Goal: Feedback & Contribution: Submit feedback/report problem

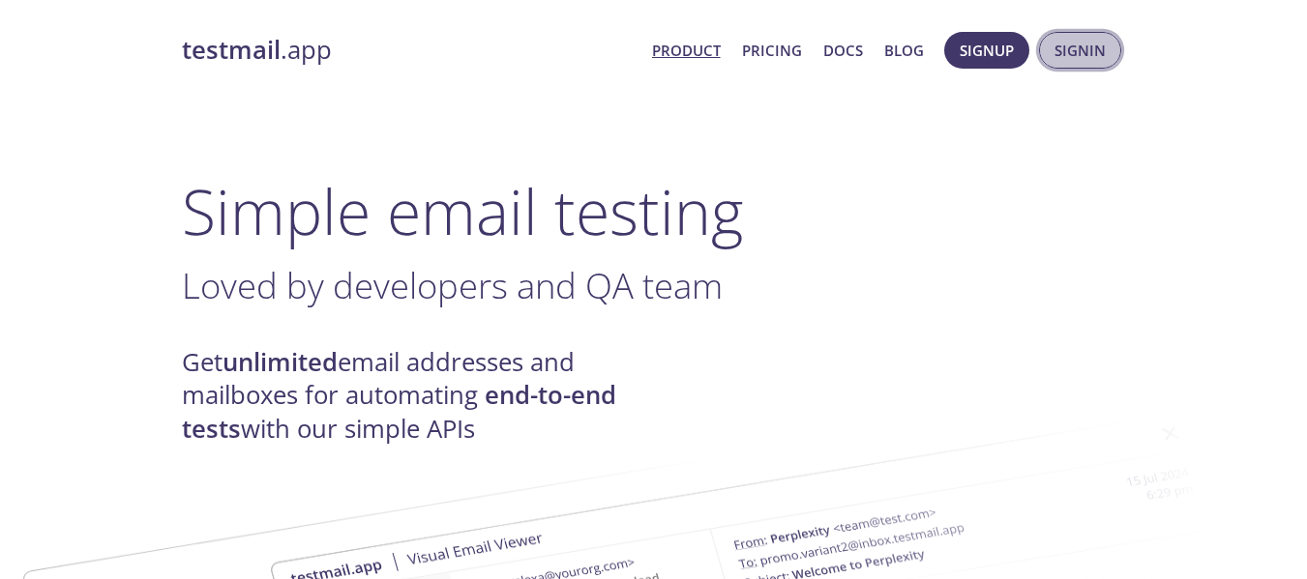
click at [1079, 42] on span "Signin" at bounding box center [1079, 50] width 51 height 25
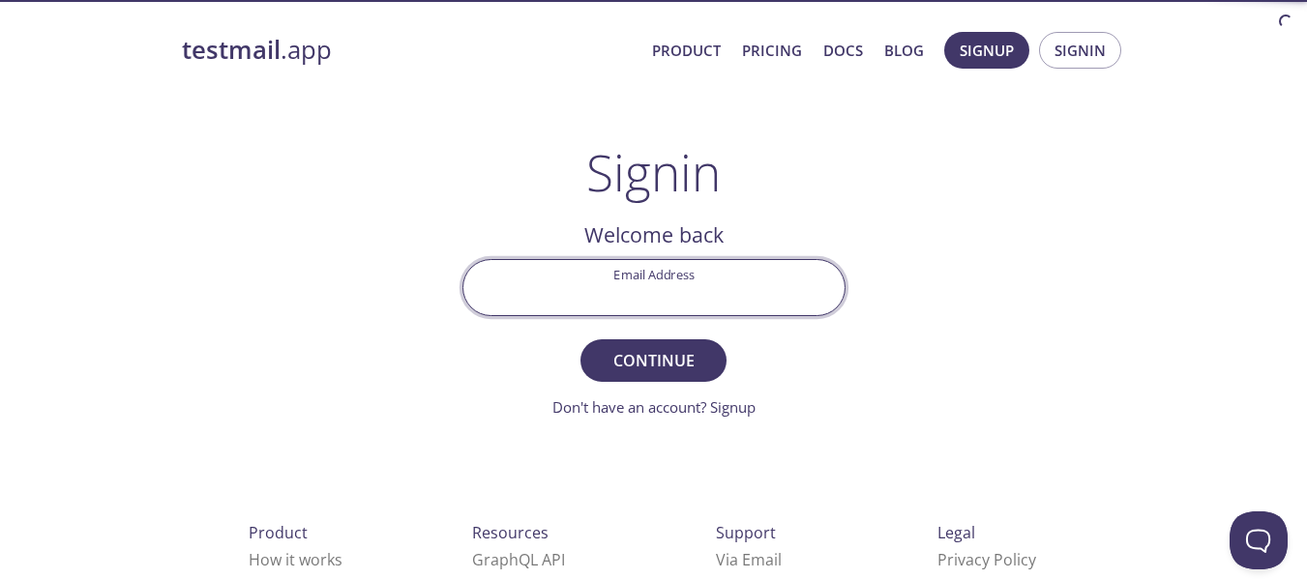
click at [637, 270] on input "Email Address" at bounding box center [653, 287] width 381 height 55
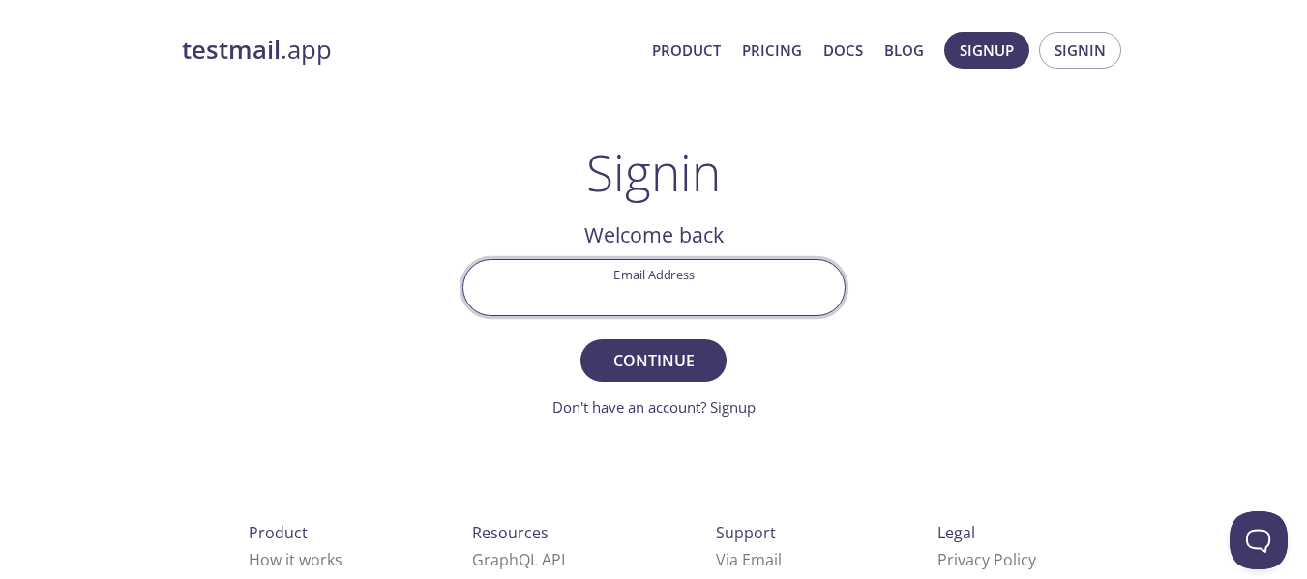
paste input "[EMAIL_ADDRESS][DOMAIN_NAME]"
type input "[EMAIL_ADDRESS][DOMAIN_NAME]"
click at [744, 351] on form "Email Address [EMAIL_ADDRESS][DOMAIN_NAME] Continue Don't have an account? Sign…" at bounding box center [653, 339] width 383 height 160
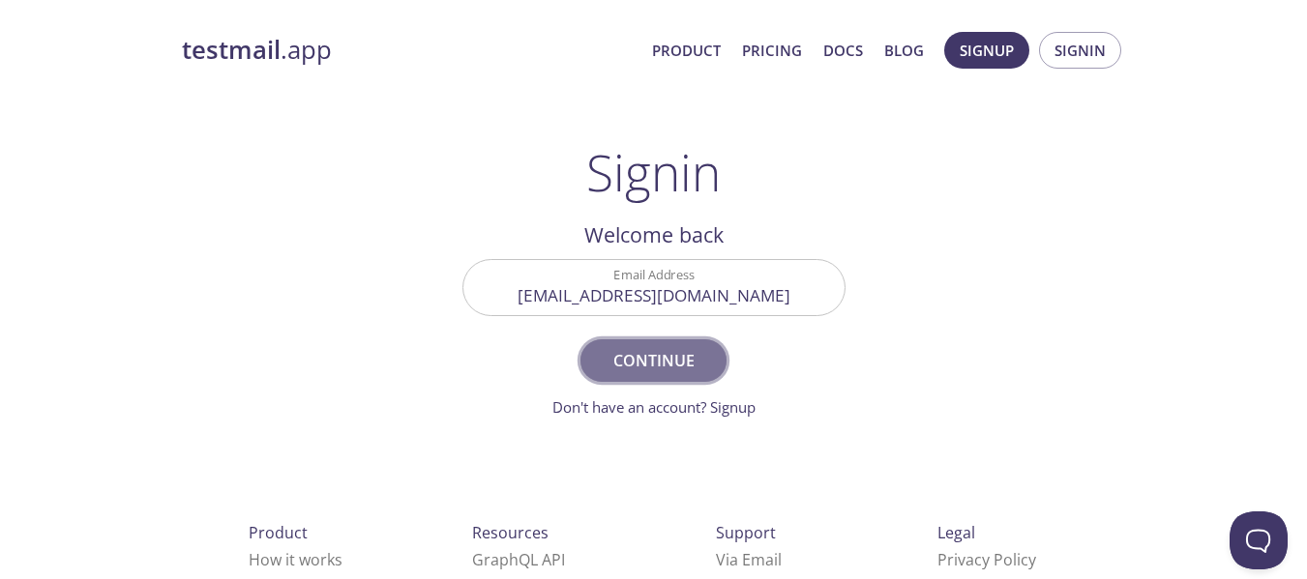
click at [617, 346] on button "Continue" at bounding box center [652, 361] width 145 height 43
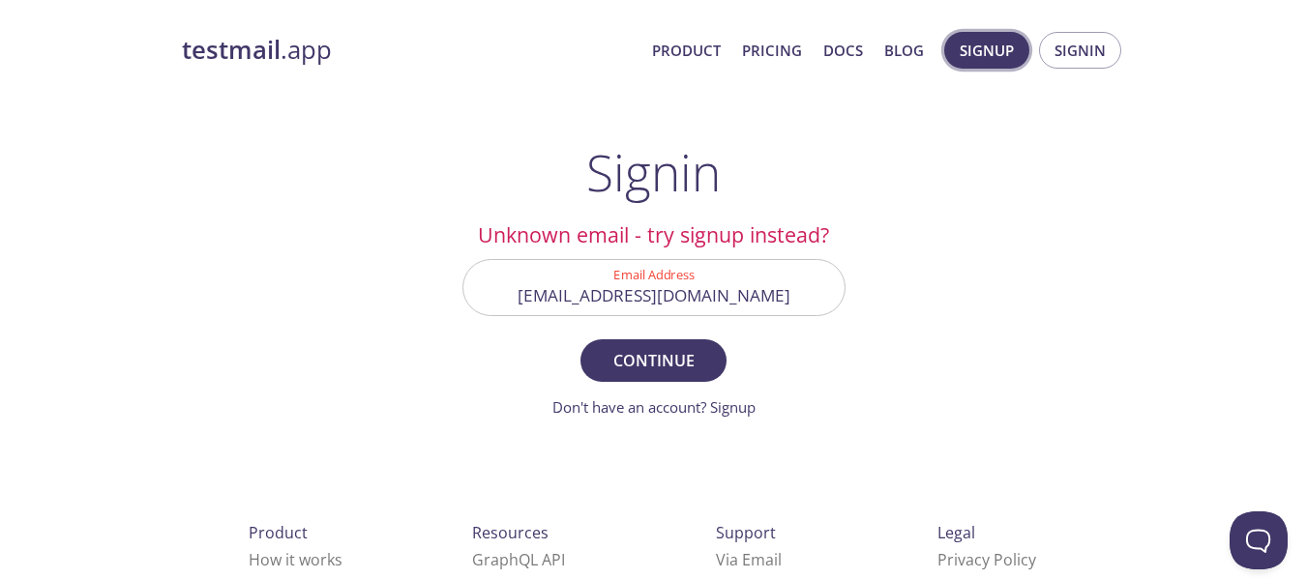
click at [989, 38] on span "Signup" at bounding box center [987, 50] width 54 height 25
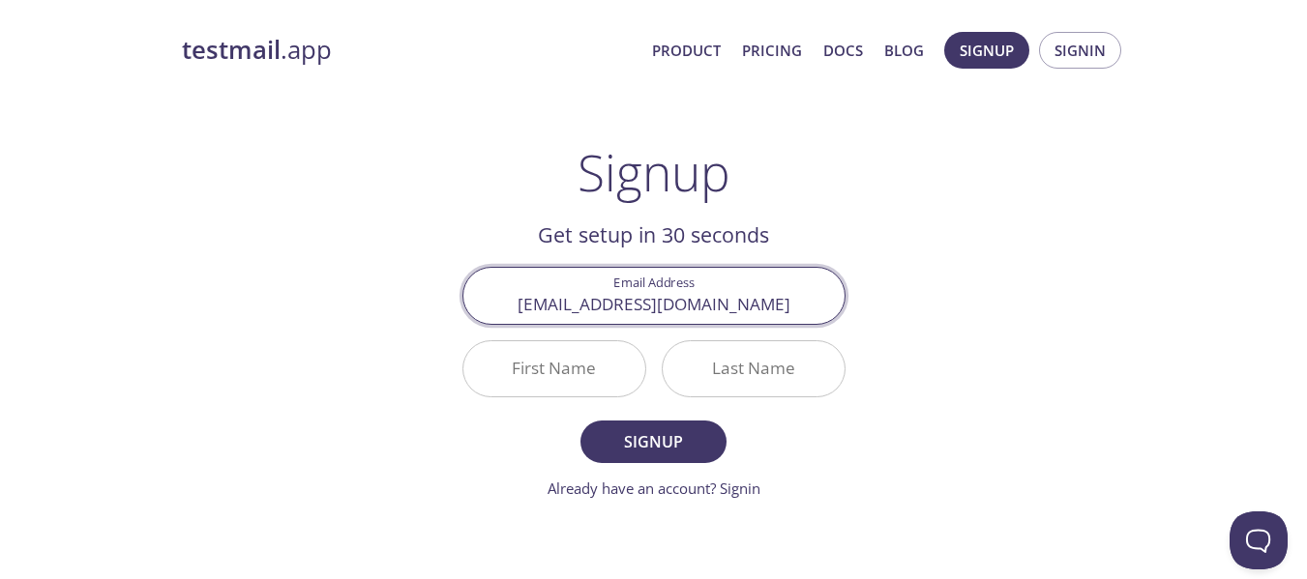
type input "[EMAIL_ADDRESS][DOMAIN_NAME]"
click at [609, 353] on input "First Name" at bounding box center [554, 368] width 182 height 55
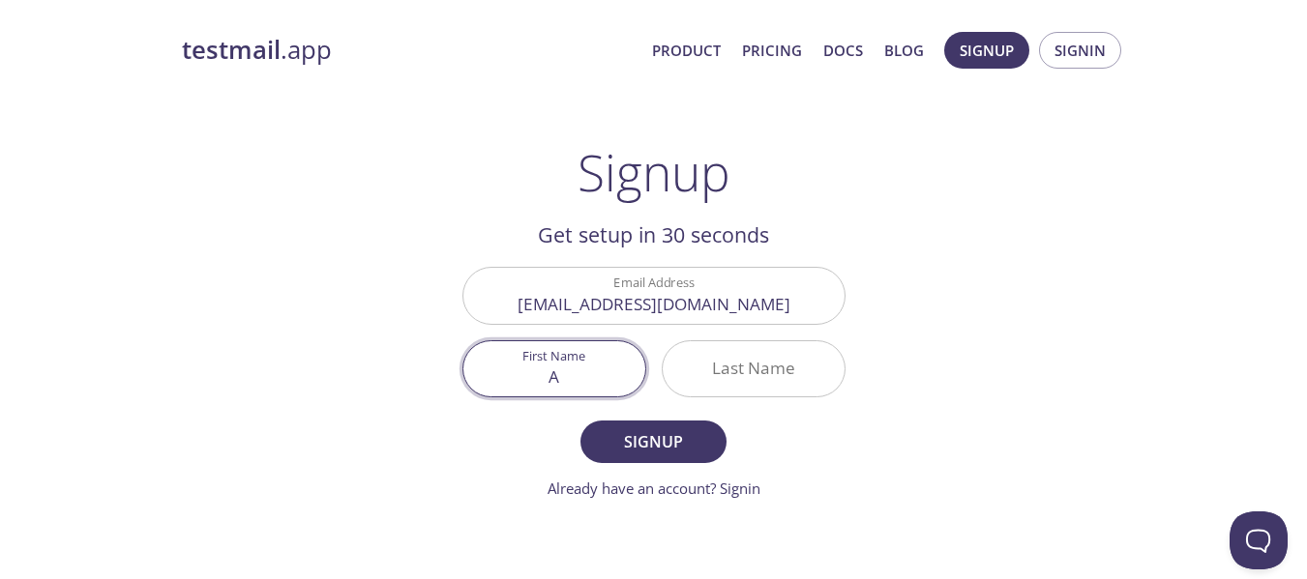
type input "A"
click at [748, 384] on input "Last Name" at bounding box center [754, 368] width 182 height 55
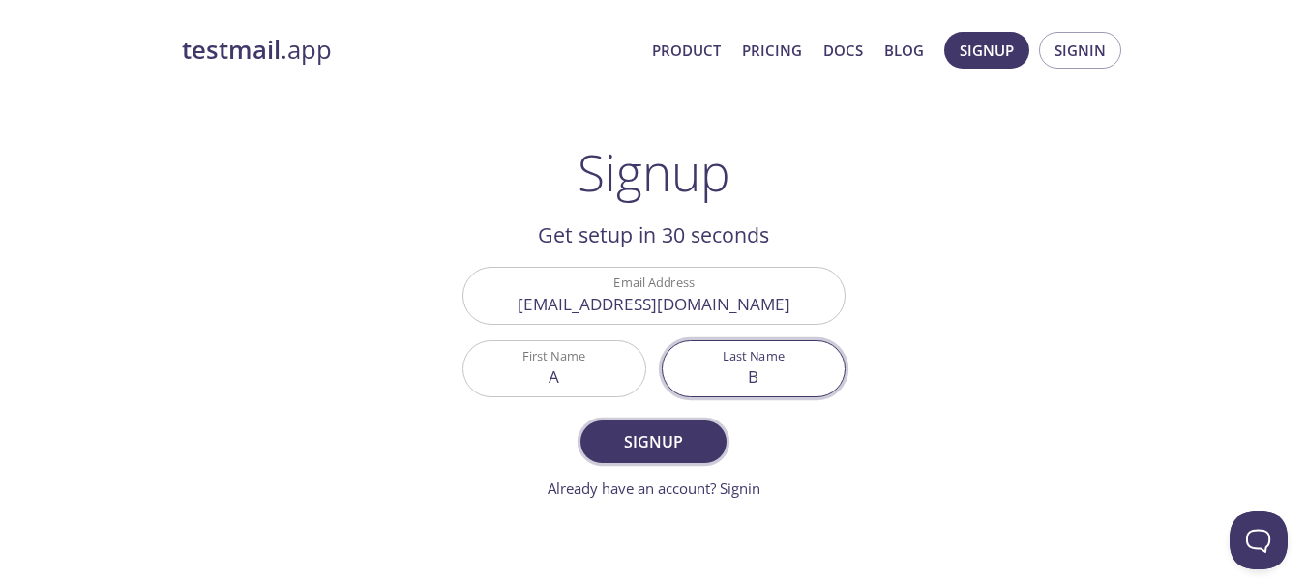
type input "B"
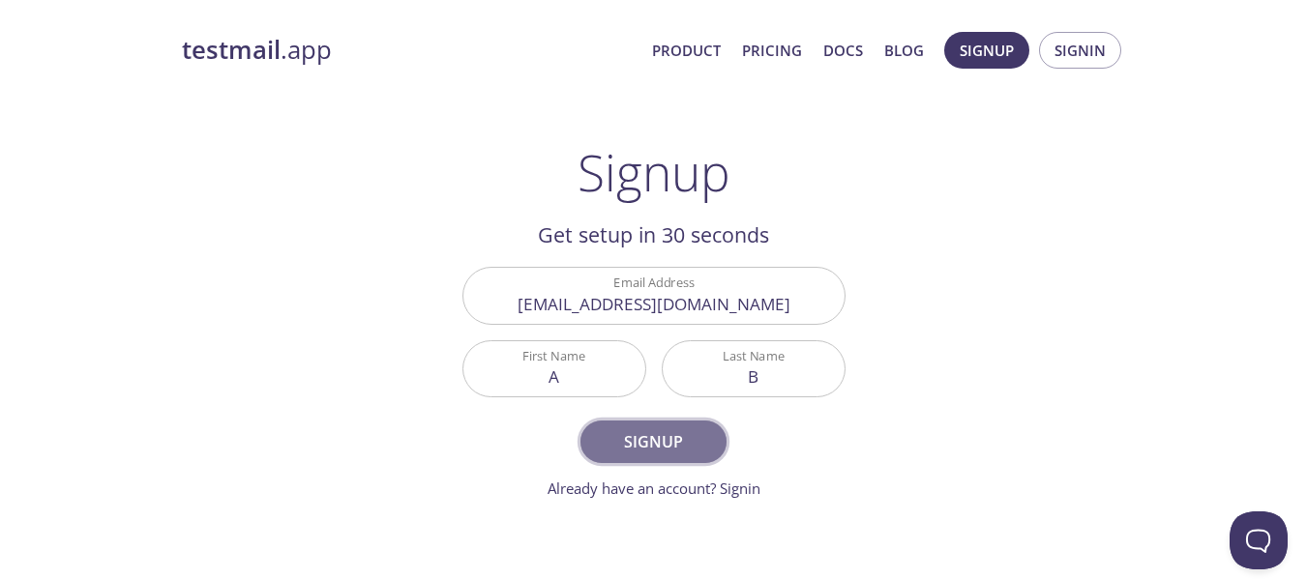
click at [678, 442] on span "Signup" at bounding box center [653, 442] width 103 height 27
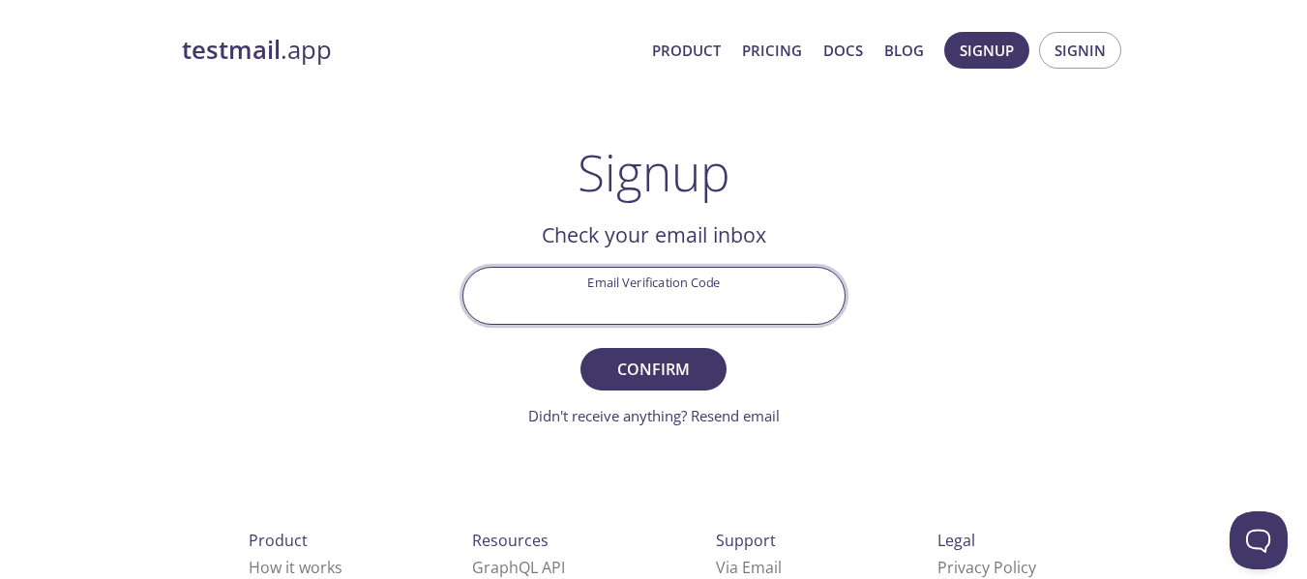
click at [738, 293] on input "Email Verification Code" at bounding box center [653, 295] width 381 height 55
click at [684, 426] on div "Didn't receive anything? Resend email" at bounding box center [654, 416] width 252 height 20
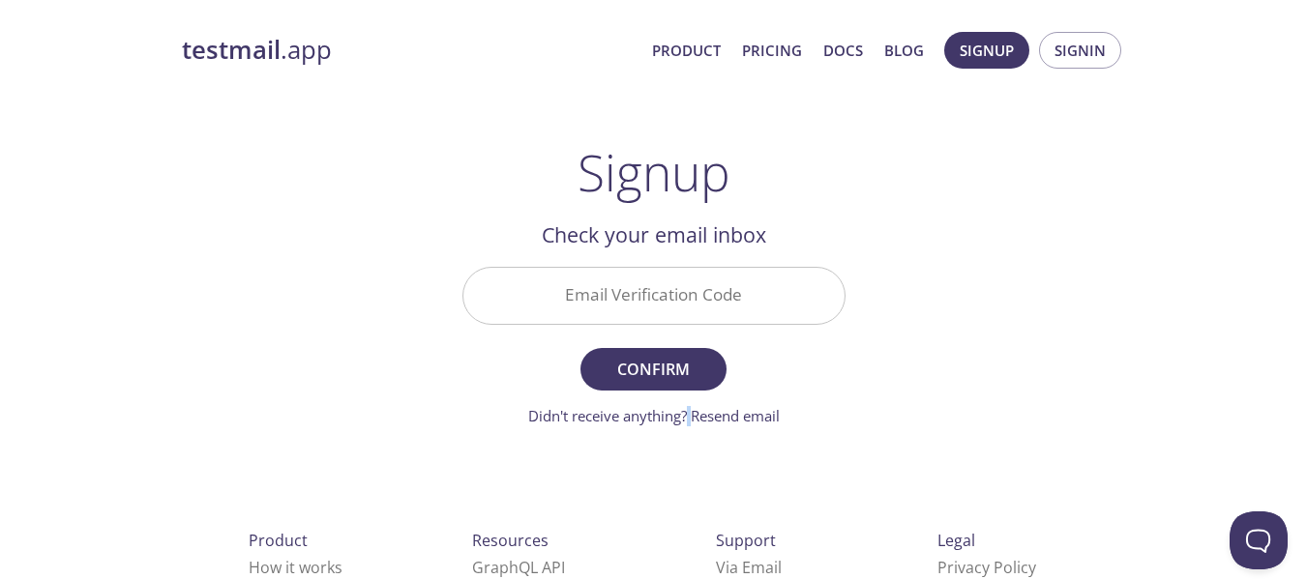
click at [684, 426] on div "Didn't receive anything? Resend email" at bounding box center [654, 416] width 252 height 20
click at [692, 420] on link "Didn't receive anything? Resend email" at bounding box center [654, 415] width 252 height 19
click at [693, 420] on link "Resending email..." at bounding box center [653, 415] width 121 height 19
click at [693, 420] on link "Email resent. Check again!" at bounding box center [653, 415] width 173 height 19
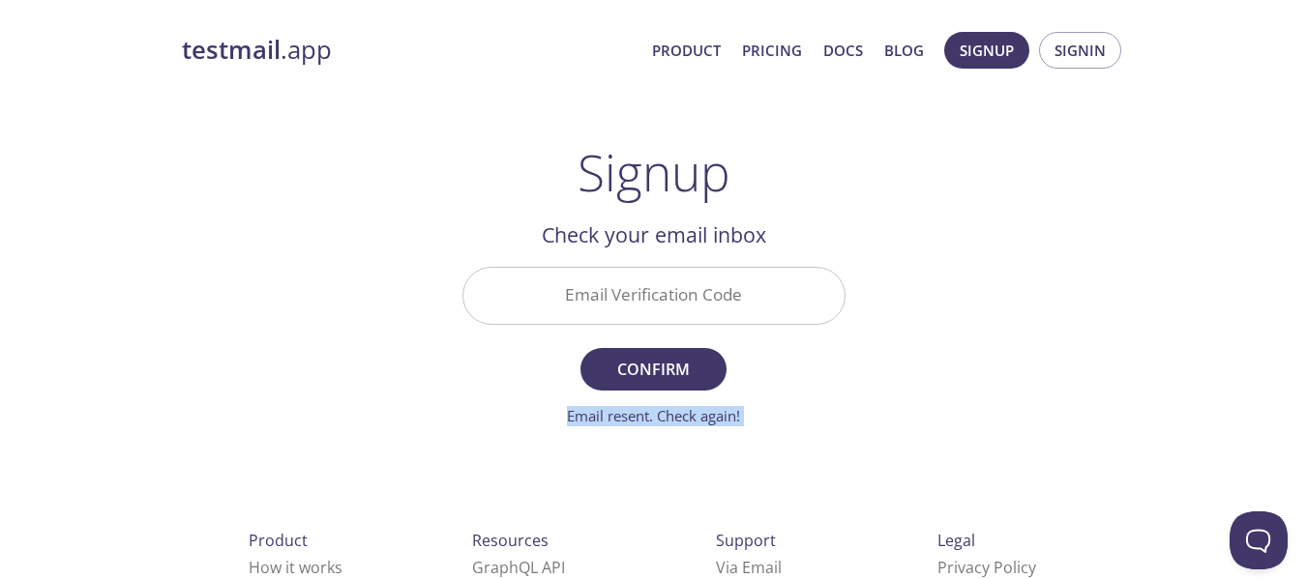
click at [693, 420] on link "Email resent. Check again!" at bounding box center [653, 415] width 173 height 19
click at [693, 420] on link "Resending email..." at bounding box center [653, 415] width 121 height 19
click at [693, 420] on link "Email resent. Check again!" at bounding box center [653, 415] width 173 height 19
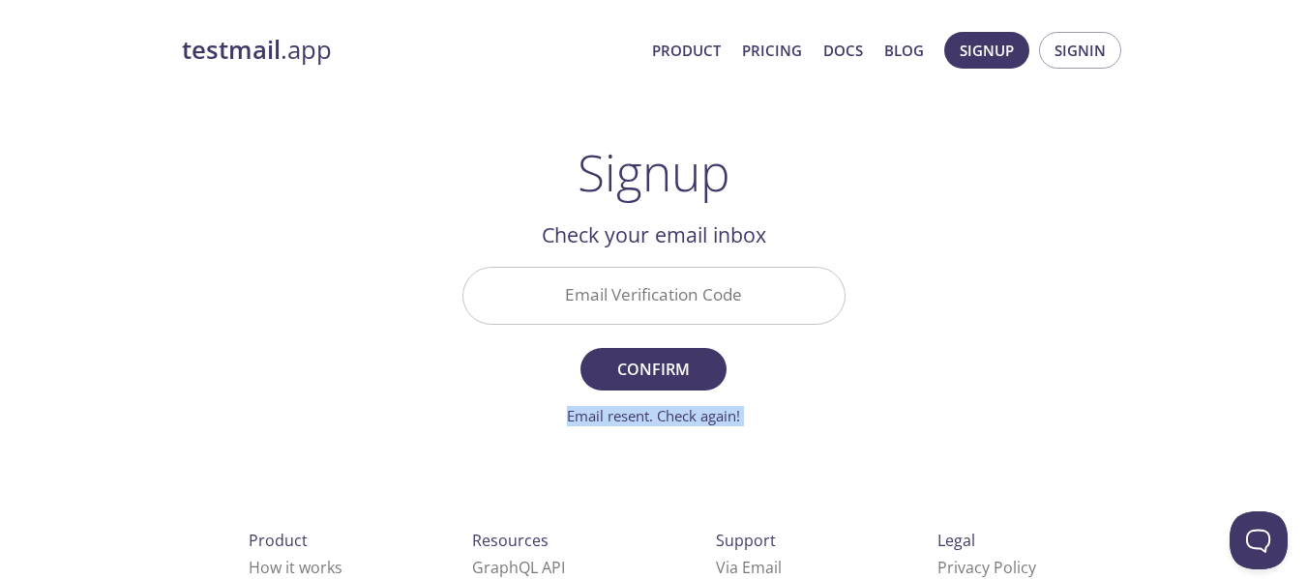
click at [693, 420] on link "Email resent. Check again!" at bounding box center [653, 415] width 173 height 19
click at [693, 419] on link "Email resent. Check again!" at bounding box center [653, 415] width 173 height 19
click at [692, 415] on link "Email resent. Check again!" at bounding box center [653, 415] width 173 height 19
click at [692, 415] on link "Resending email..." at bounding box center [653, 415] width 121 height 19
click at [692, 415] on link "Email resent. Check again!" at bounding box center [653, 415] width 173 height 19
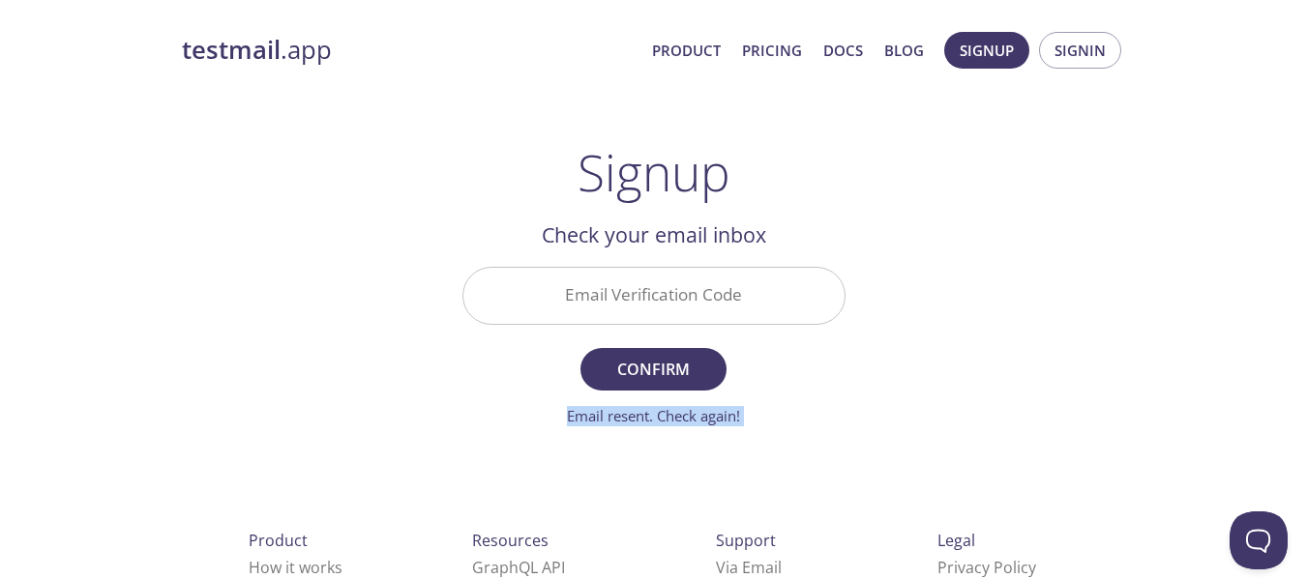
click at [692, 415] on link "Email resent. Check again!" at bounding box center [653, 415] width 173 height 19
click at [692, 415] on link "Resending email..." at bounding box center [653, 415] width 121 height 19
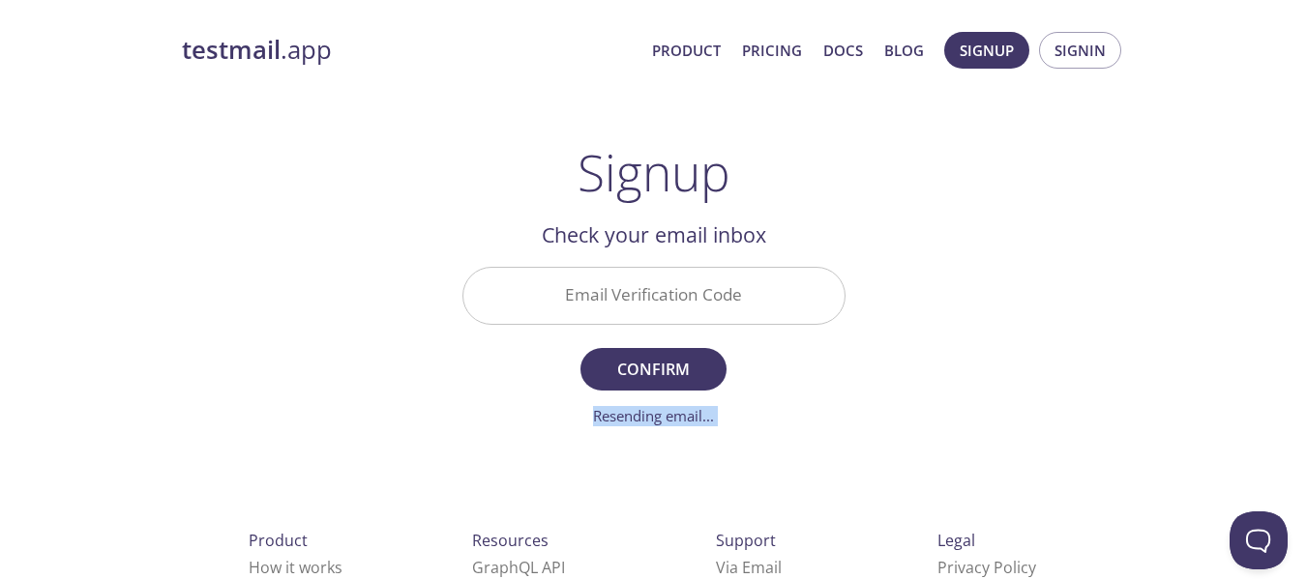
click at [692, 415] on link "Resending email..." at bounding box center [653, 415] width 121 height 19
click at [656, 406] on link "Email resent. Check again!" at bounding box center [653, 415] width 173 height 19
click at [643, 417] on link "Email resent. Check again!" at bounding box center [653, 415] width 173 height 19
click at [643, 417] on link "Resending email..." at bounding box center [653, 415] width 121 height 19
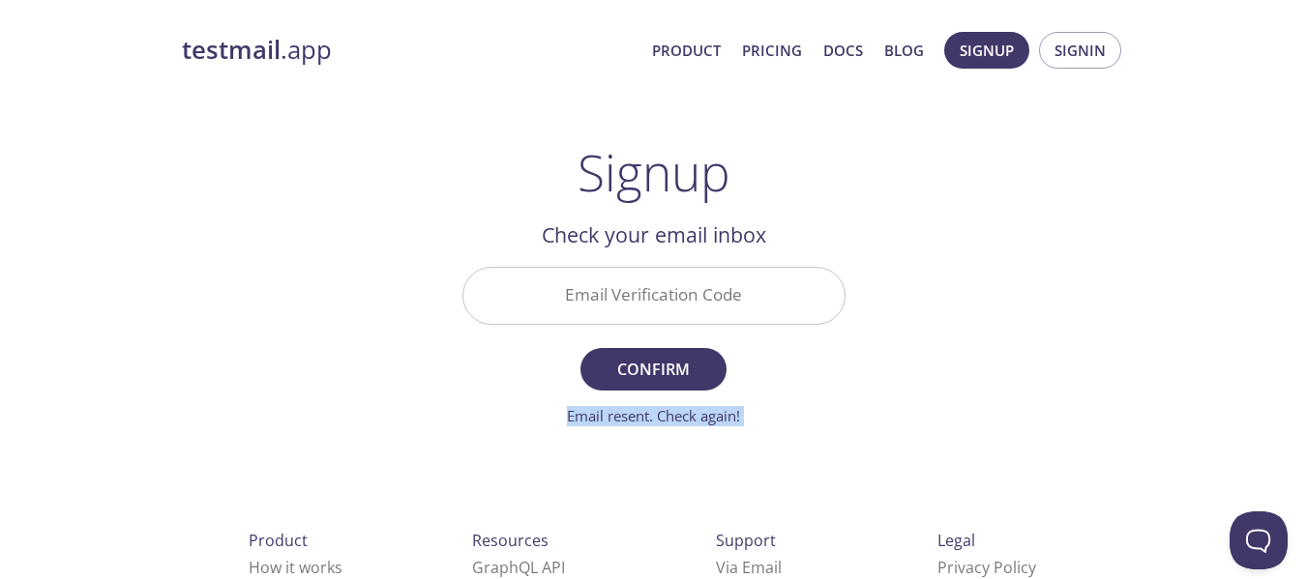
click at [643, 417] on link "Email resent. Check again!" at bounding box center [653, 415] width 173 height 19
click at [643, 417] on link "Resending email..." at bounding box center [653, 415] width 121 height 19
click at [643, 417] on link "Email resent. Check again!" at bounding box center [653, 415] width 173 height 19
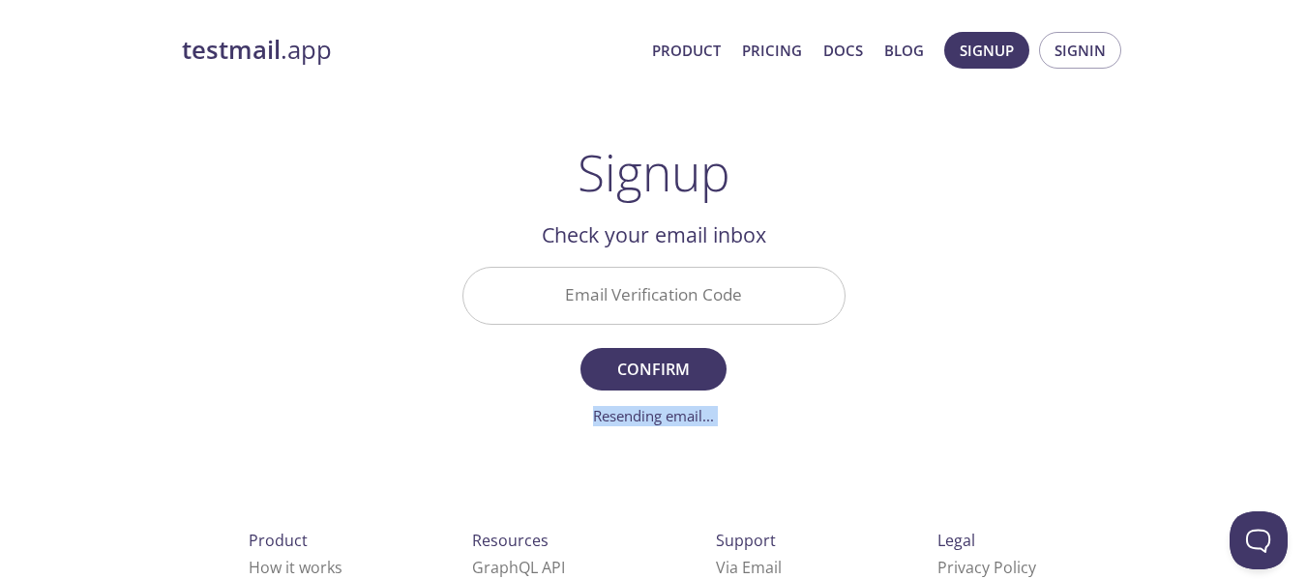
click at [643, 417] on link "Resending email..." at bounding box center [653, 415] width 121 height 19
click at [643, 417] on link "Email resent. Check again!" at bounding box center [653, 415] width 173 height 19
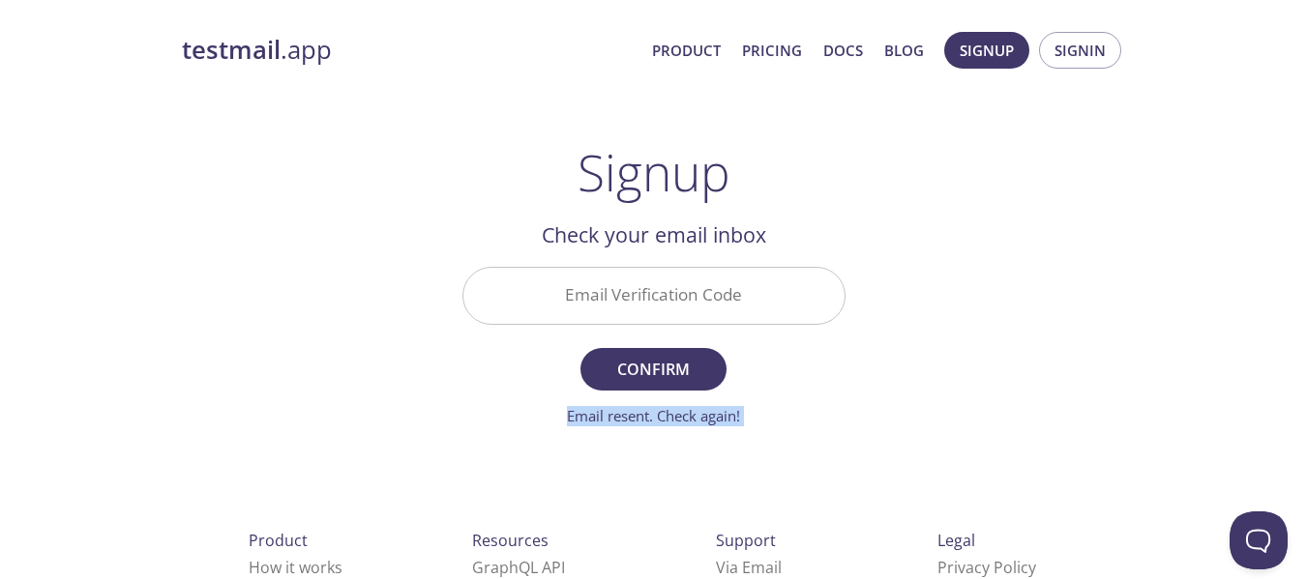
click at [643, 417] on link "Email resent. Check again!" at bounding box center [653, 415] width 173 height 19
click at [643, 417] on link "Resending email..." at bounding box center [653, 415] width 121 height 19
click at [643, 417] on link "Email resent. Check again!" at bounding box center [653, 415] width 173 height 19
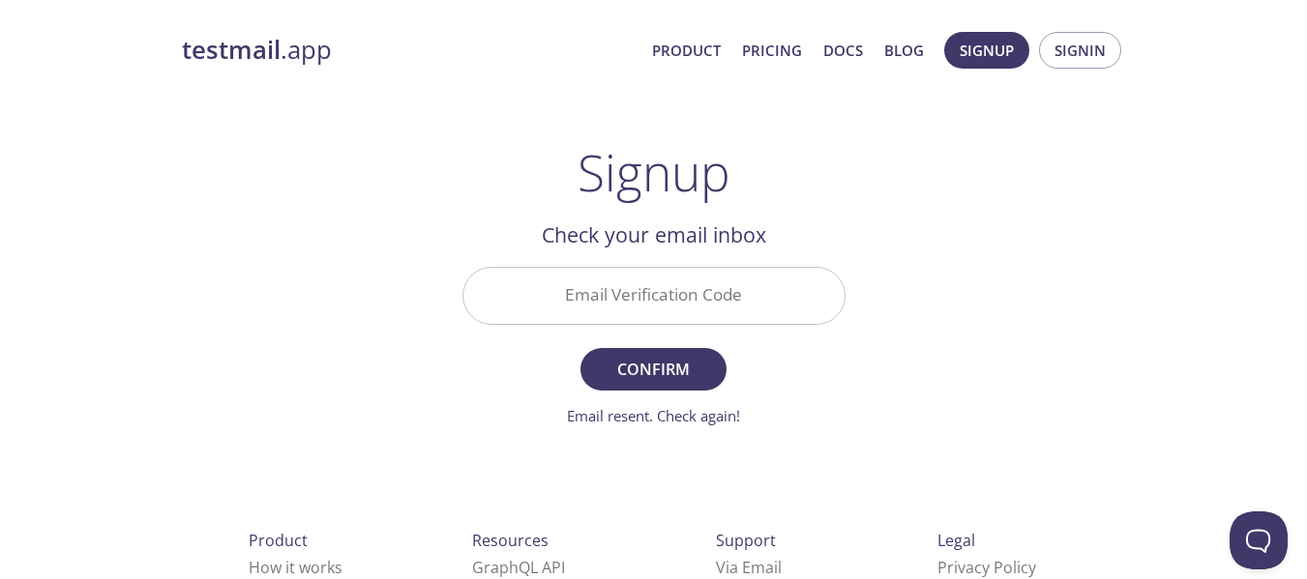
click at [787, 255] on div "Check your email inbox Email Verification Code Confirm Email resent. Check agai…" at bounding box center [653, 323] width 383 height 208
click at [763, 297] on input "Email Verification Code" at bounding box center [653, 295] width 381 height 55
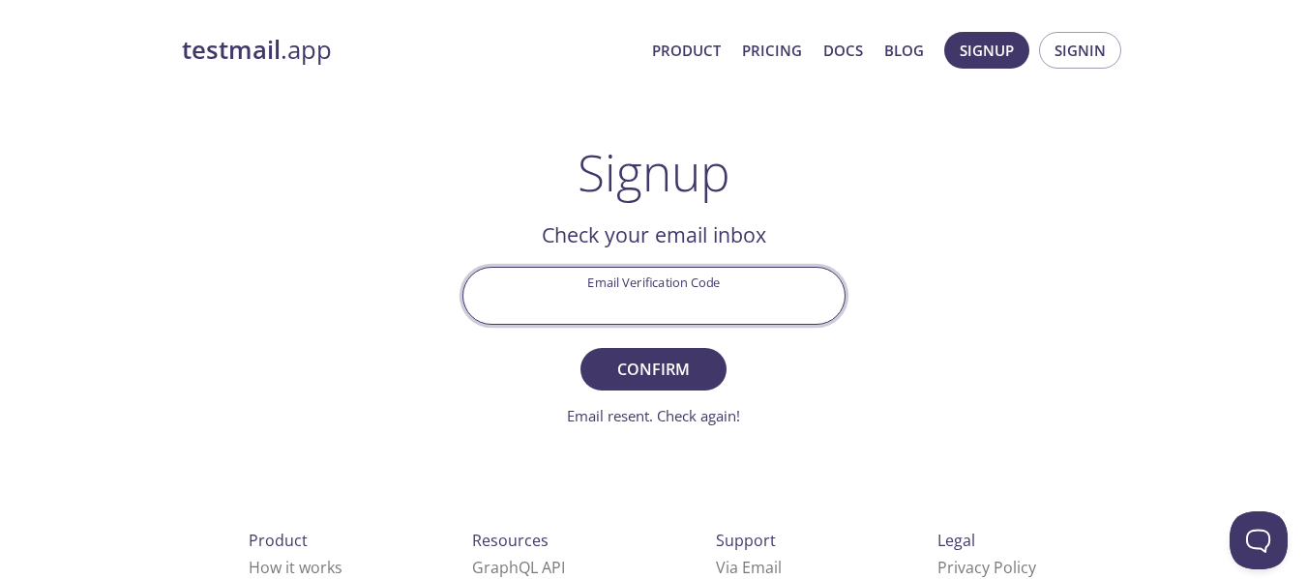
paste input "TXVDTZ7"
type input "TXVDTZ7"
click at [626, 380] on span "Confirm" at bounding box center [653, 369] width 103 height 27
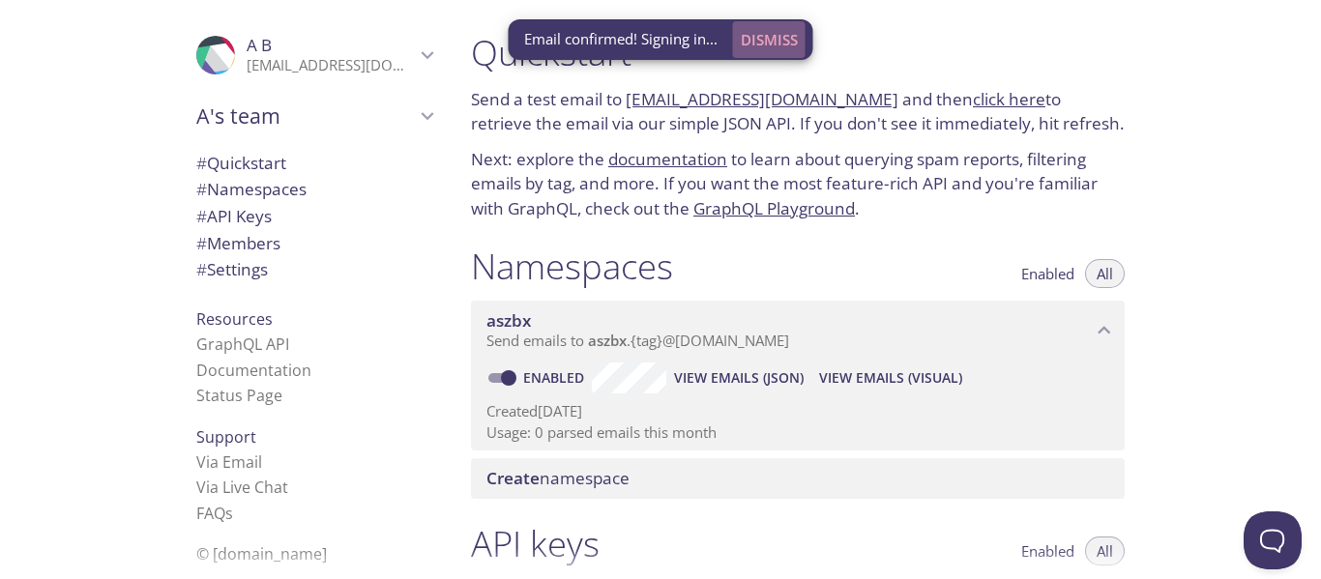
click at [766, 42] on span "Dismiss" at bounding box center [769, 39] width 57 height 25
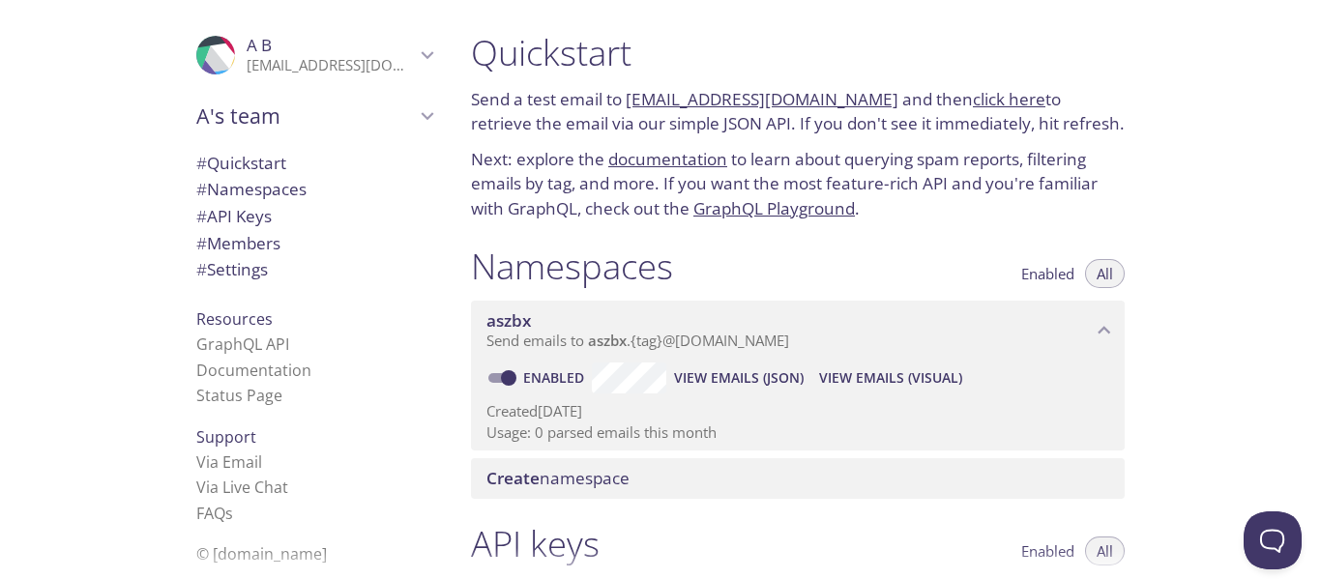
click at [505, 383] on input "Enabled" at bounding box center [509, 378] width 70 height 23
click at [505, 383] on span at bounding box center [501, 378] width 39 height 23
click at [505, 383] on input "Disabled" at bounding box center [494, 378] width 70 height 23
click at [505, 383] on input "Enabled" at bounding box center [509, 378] width 70 height 23
click at [505, 372] on input "Disabled" at bounding box center [494, 378] width 70 height 23
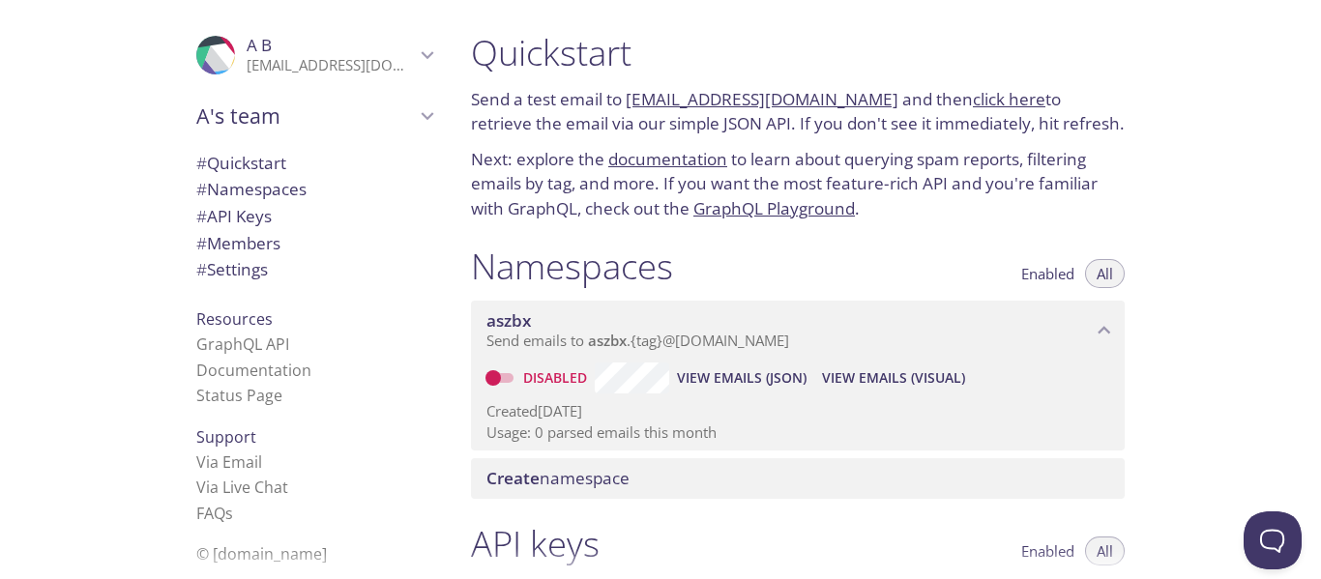
checkbox input "true"
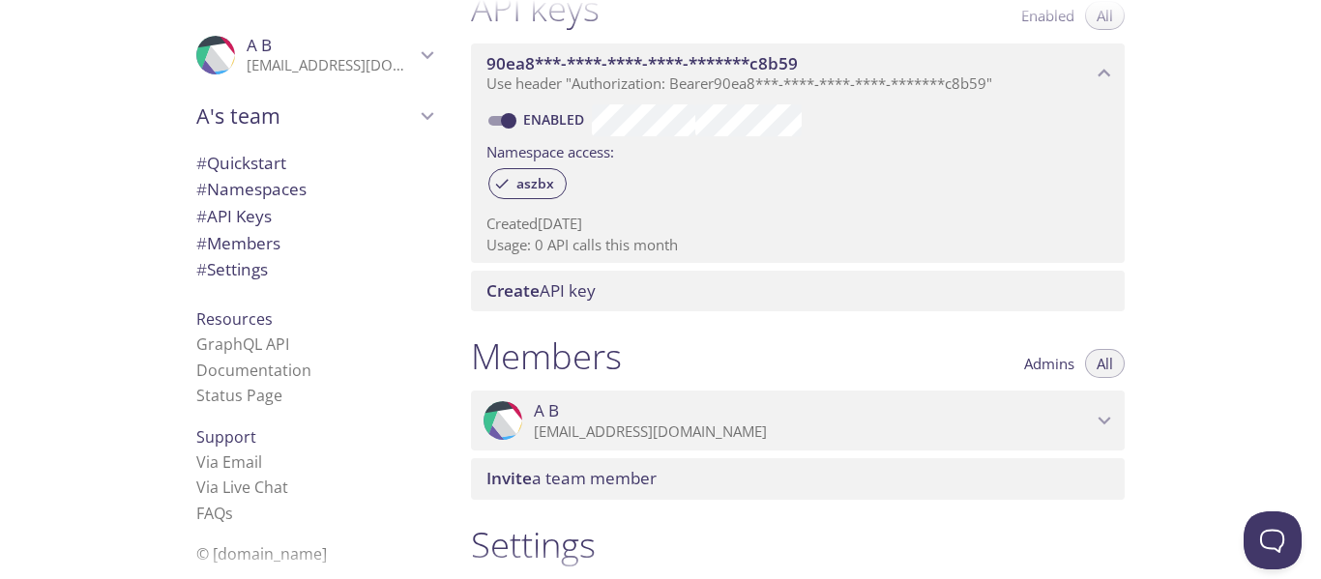
scroll to position [521, 0]
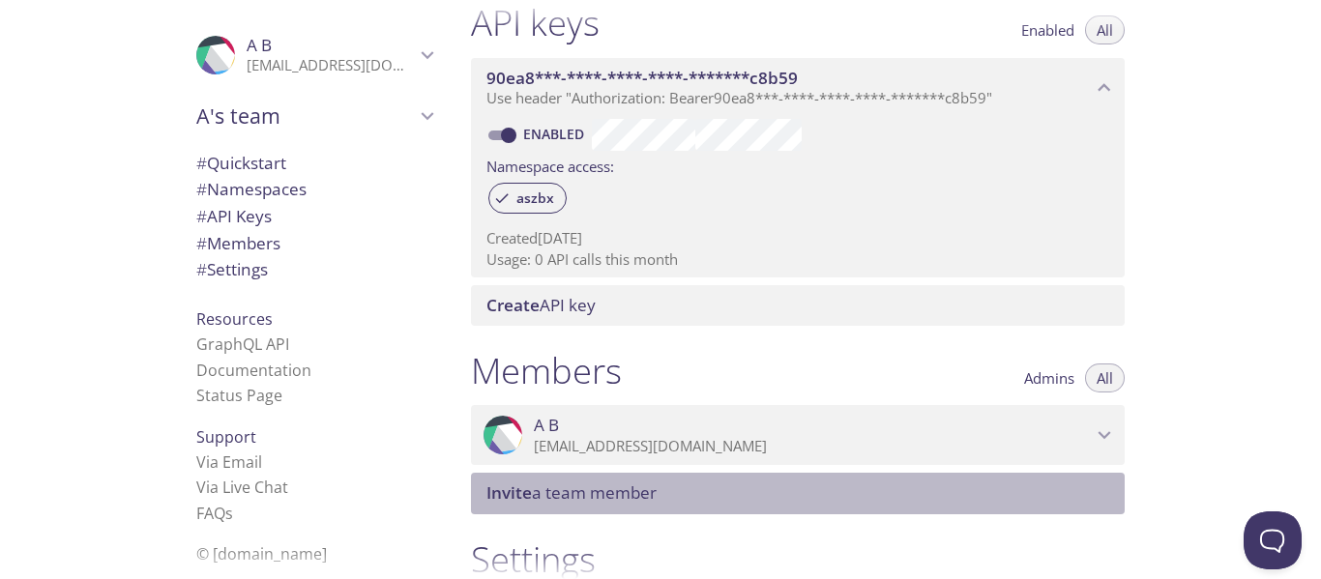
click at [1071, 494] on span "Invite a team member" at bounding box center [802, 493] width 631 height 21
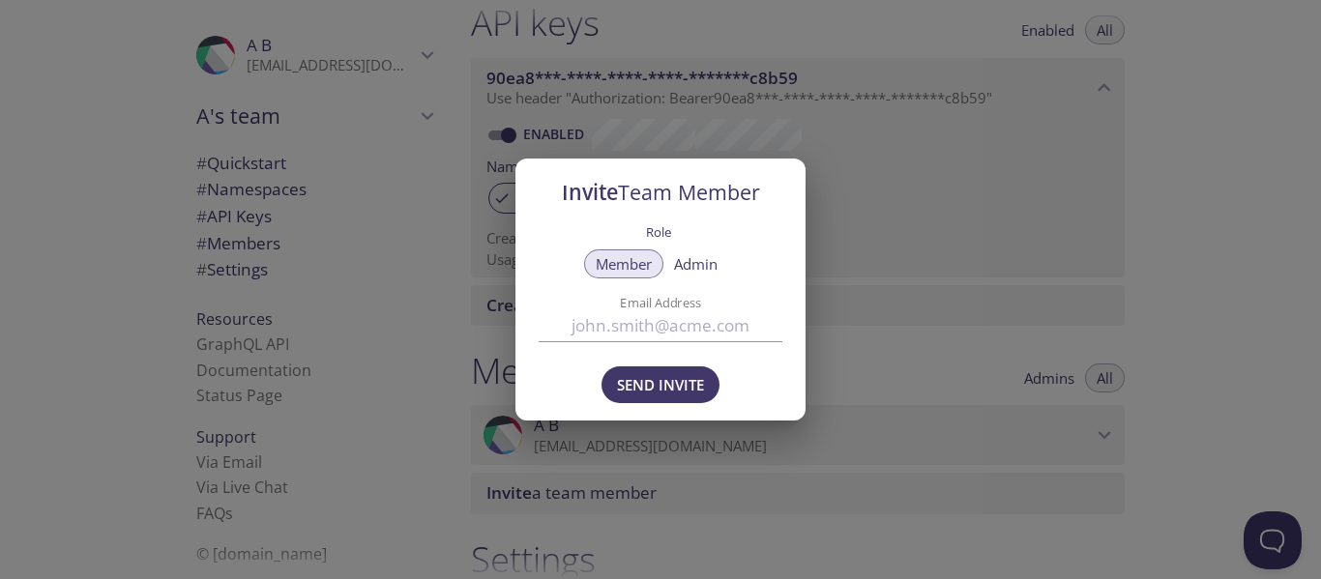
click at [726, 331] on input "Email Address" at bounding box center [661, 327] width 244 height 32
paste input "txvdtz7"
type input "txvdtz7"
click at [701, 282] on div "Member Admin" at bounding box center [661, 268] width 244 height 40
click at [701, 279] on div "Member Admin" at bounding box center [661, 268] width 244 height 40
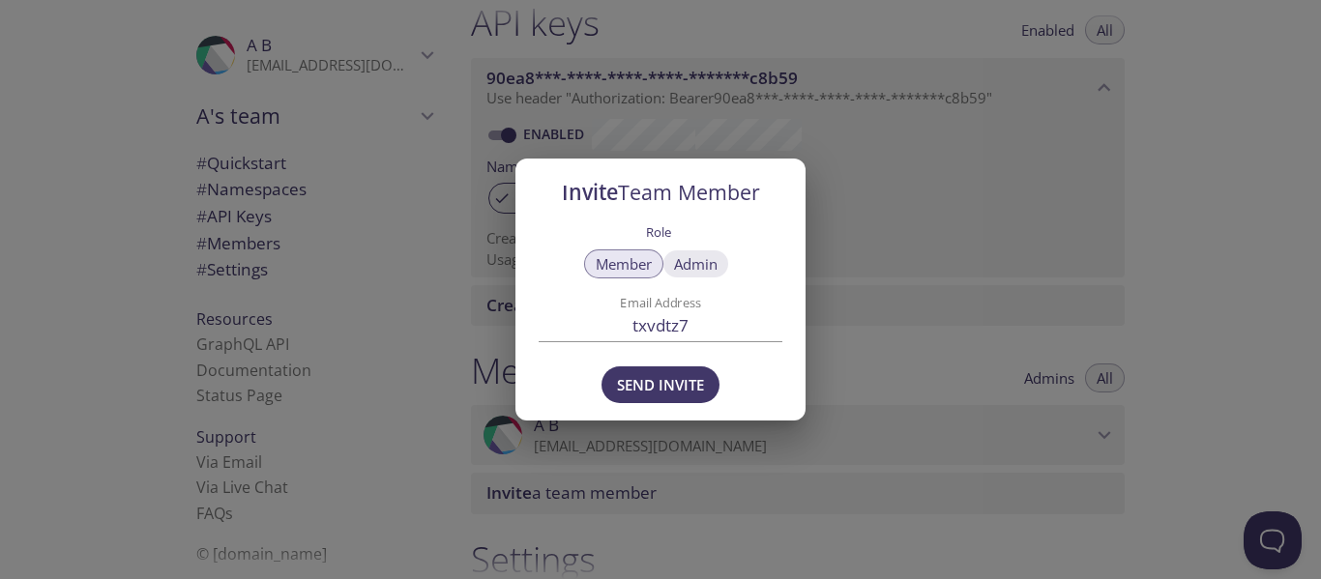
click at [688, 264] on span "Admin" at bounding box center [696, 264] width 44 height 0
click at [602, 253] on button "Member" at bounding box center [623, 264] width 79 height 29
drag, startPoint x: 737, startPoint y: 328, endPoint x: 588, endPoint y: 343, distance: 149.8
click at [591, 344] on div "Email Address txvdtz7" at bounding box center [661, 318] width 244 height 63
click at [703, 264] on span "Admin" at bounding box center [696, 264] width 44 height 0
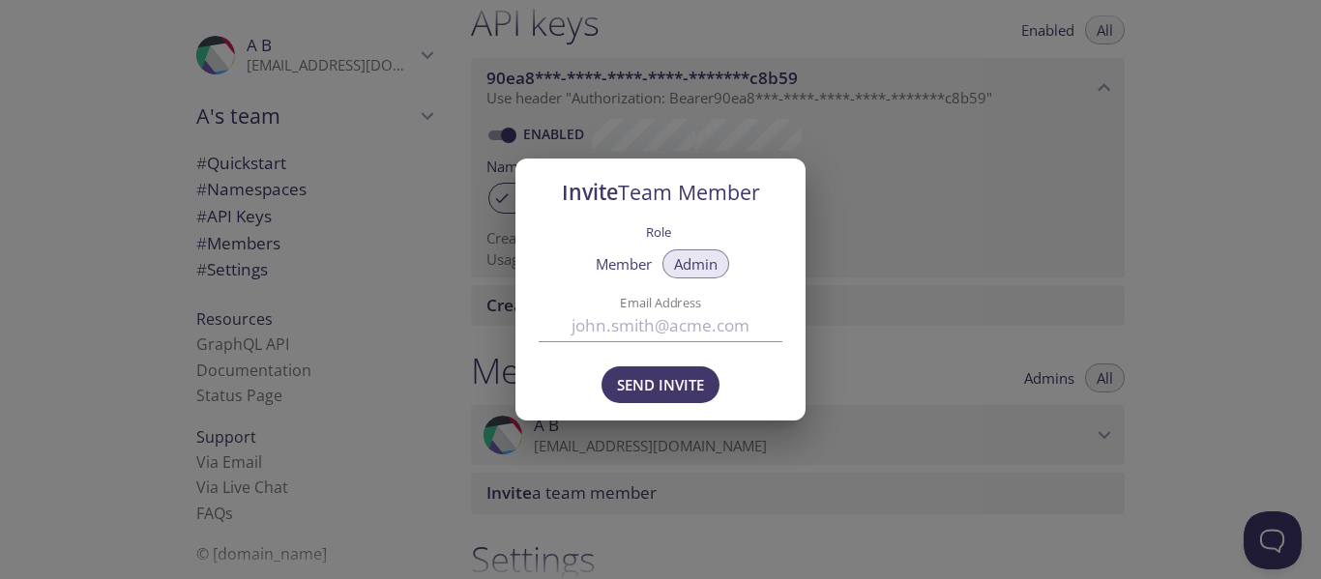
click at [696, 318] on input "Email Address" at bounding box center [661, 327] width 244 height 32
paste input "[EMAIL_ADDRESS][DOMAIN_NAME]"
type input "[EMAIL_ADDRESS][DOMAIN_NAME]"
click at [648, 361] on div "Send Invite" at bounding box center [661, 387] width 290 height 67
click at [645, 374] on span "Send Invite" at bounding box center [660, 384] width 87 height 25
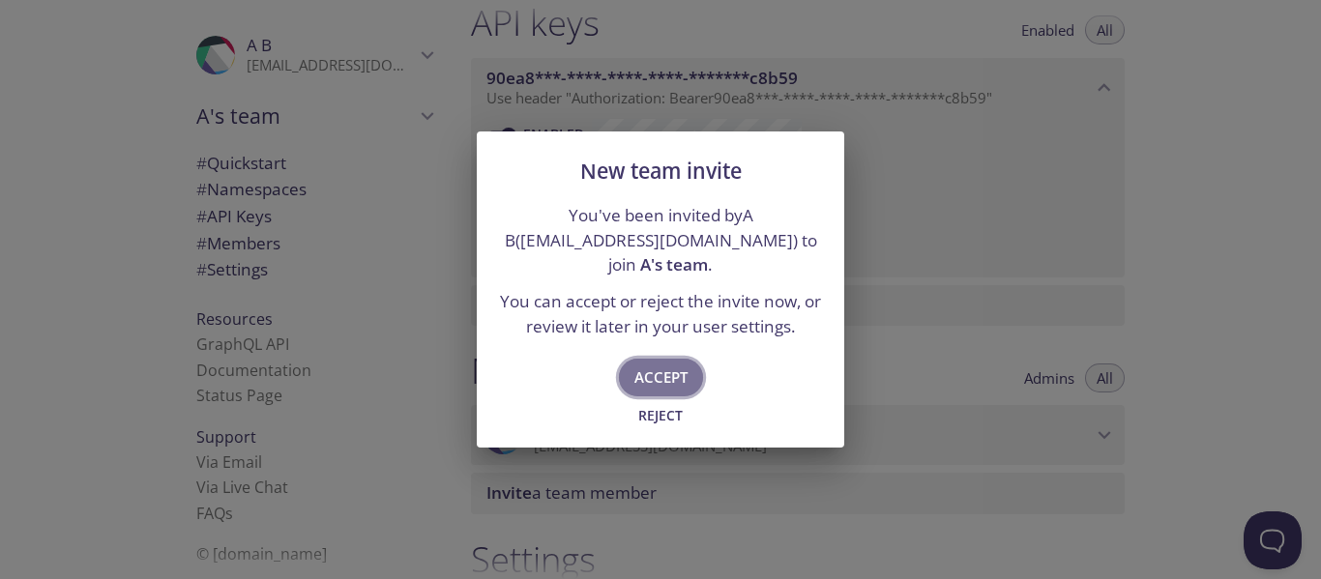
click at [674, 390] on span "Accept" at bounding box center [661, 377] width 53 height 25
click at [679, 413] on span "Reject" at bounding box center [661, 415] width 52 height 23
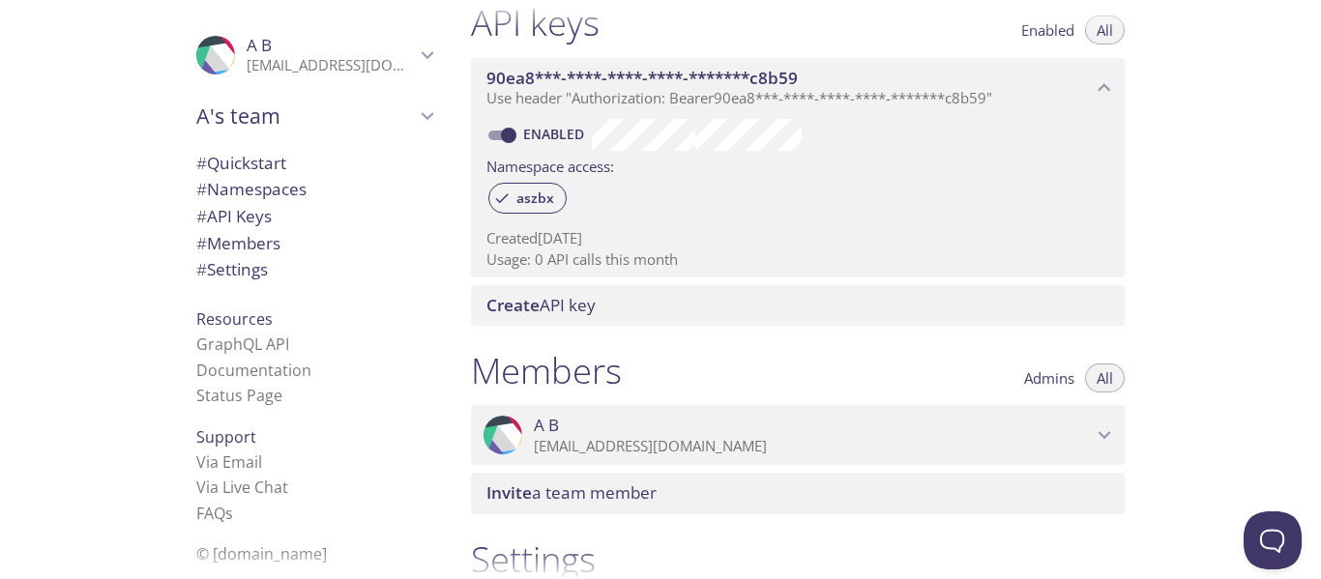
click at [708, 451] on p "[EMAIL_ADDRESS][DOMAIN_NAME]" at bounding box center [813, 446] width 558 height 19
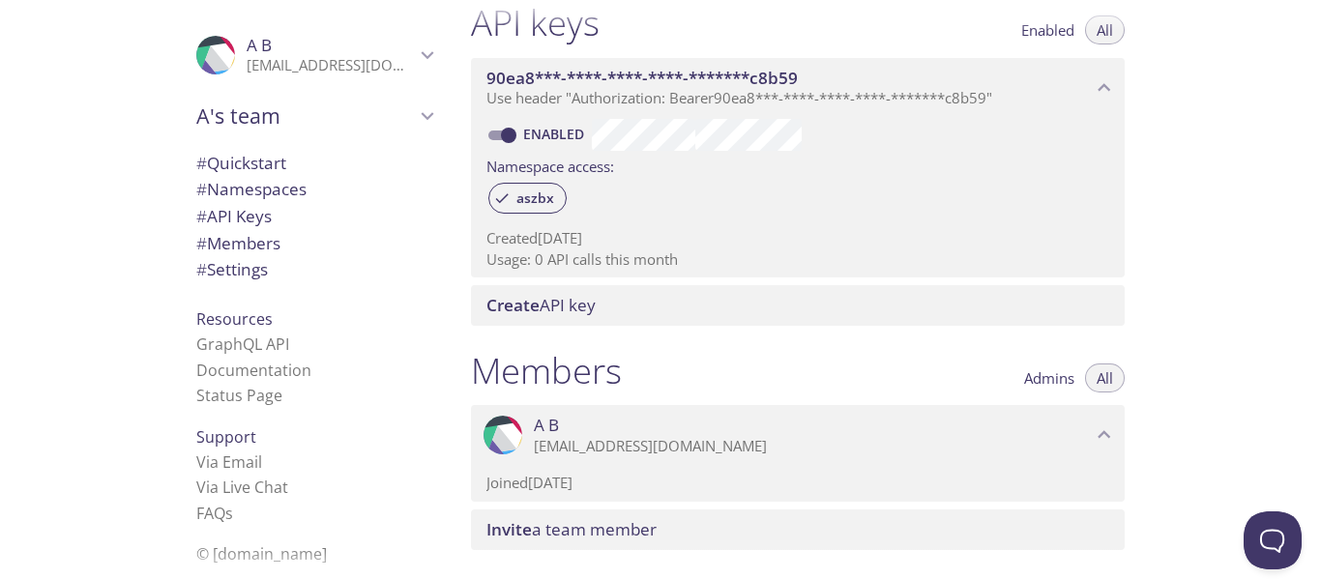
scroll to position [832, 0]
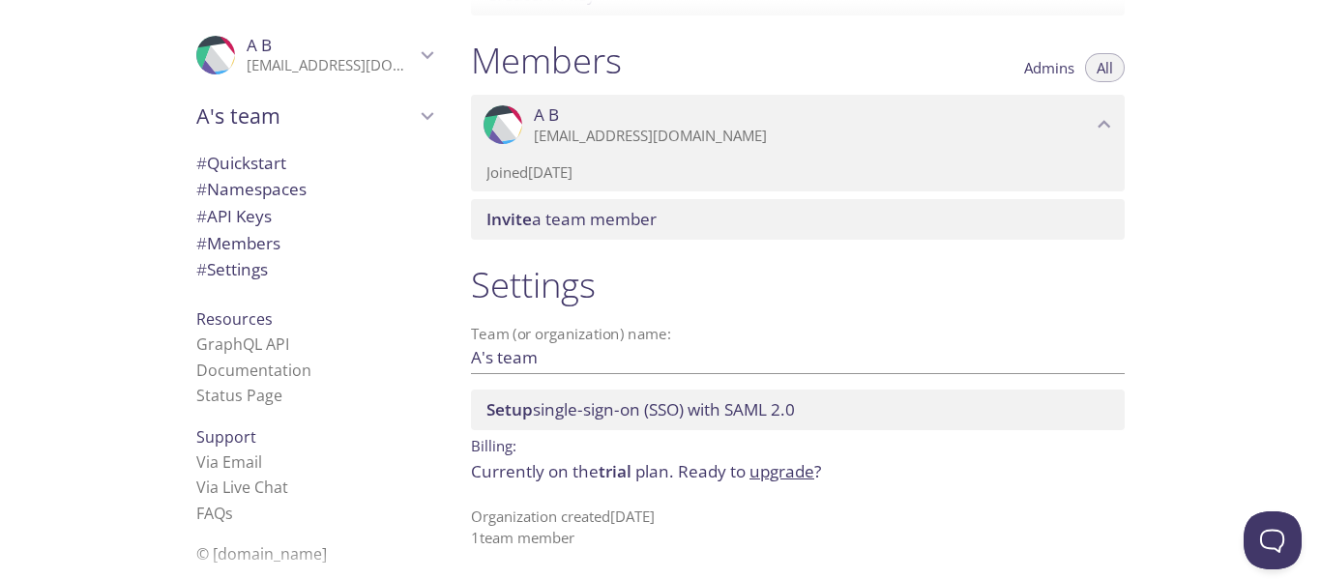
click at [1038, 68] on span "Admins" at bounding box center [1049, 68] width 50 height 0
click at [1099, 68] on span "All" at bounding box center [1105, 68] width 16 height 0
click at [1044, 68] on span "Admins" at bounding box center [1049, 68] width 50 height 0
click at [1106, 68] on span "All" at bounding box center [1105, 68] width 16 height 0
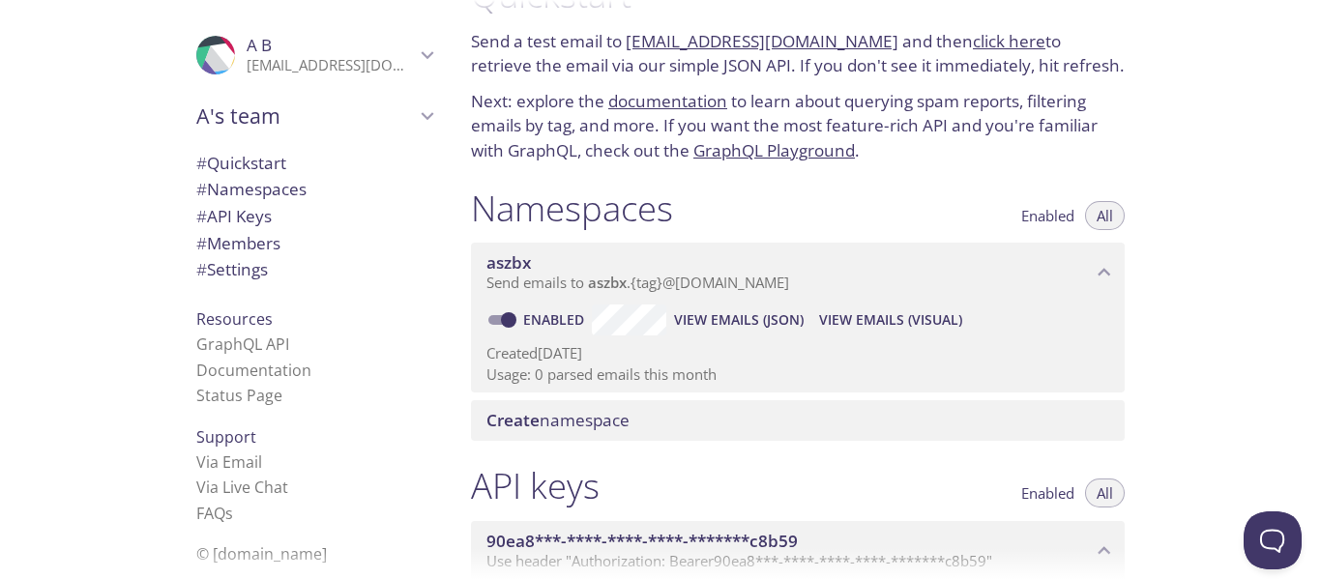
scroll to position [0, 0]
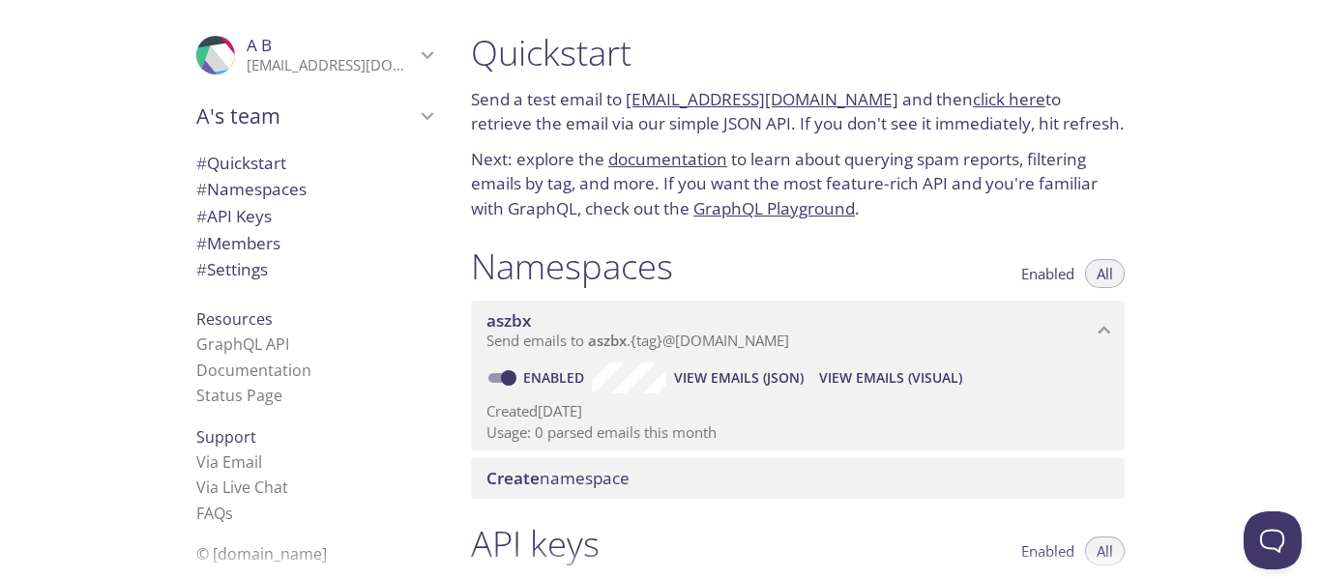
click at [973, 109] on link "click here" at bounding box center [1009, 99] width 73 height 22
click at [821, 97] on link "[EMAIL_ADDRESS][DOMAIN_NAME]" at bounding box center [762, 99] width 273 height 22
click at [726, 109] on link "[EMAIL_ADDRESS][DOMAIN_NAME]" at bounding box center [762, 99] width 273 height 22
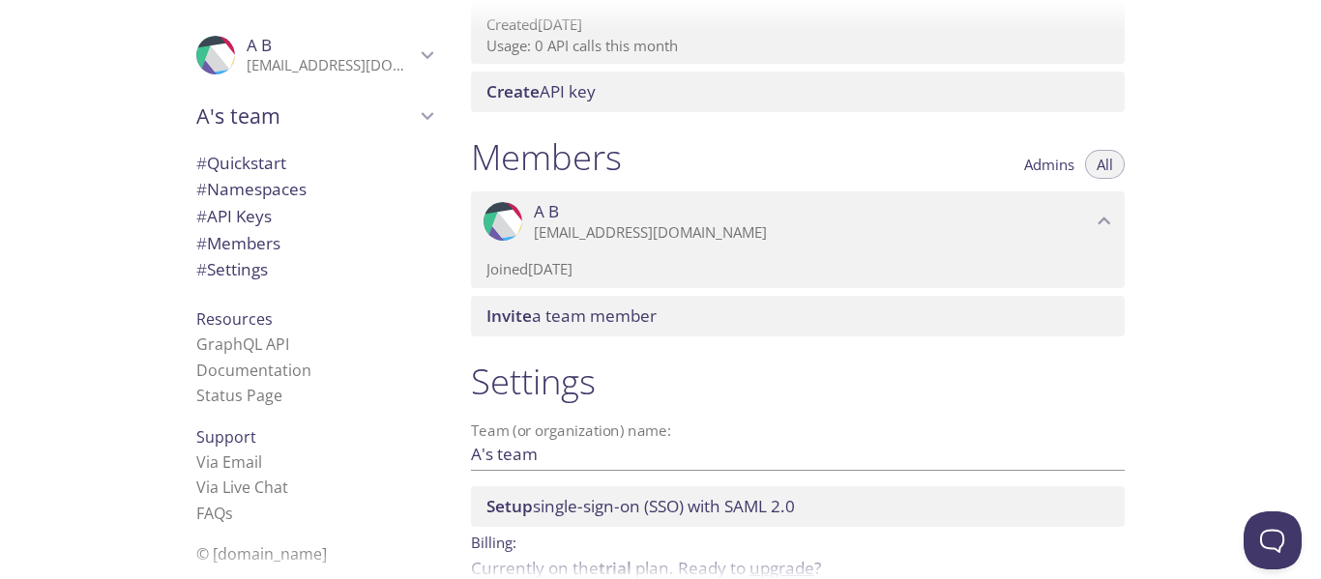
scroll to position [832, 0]
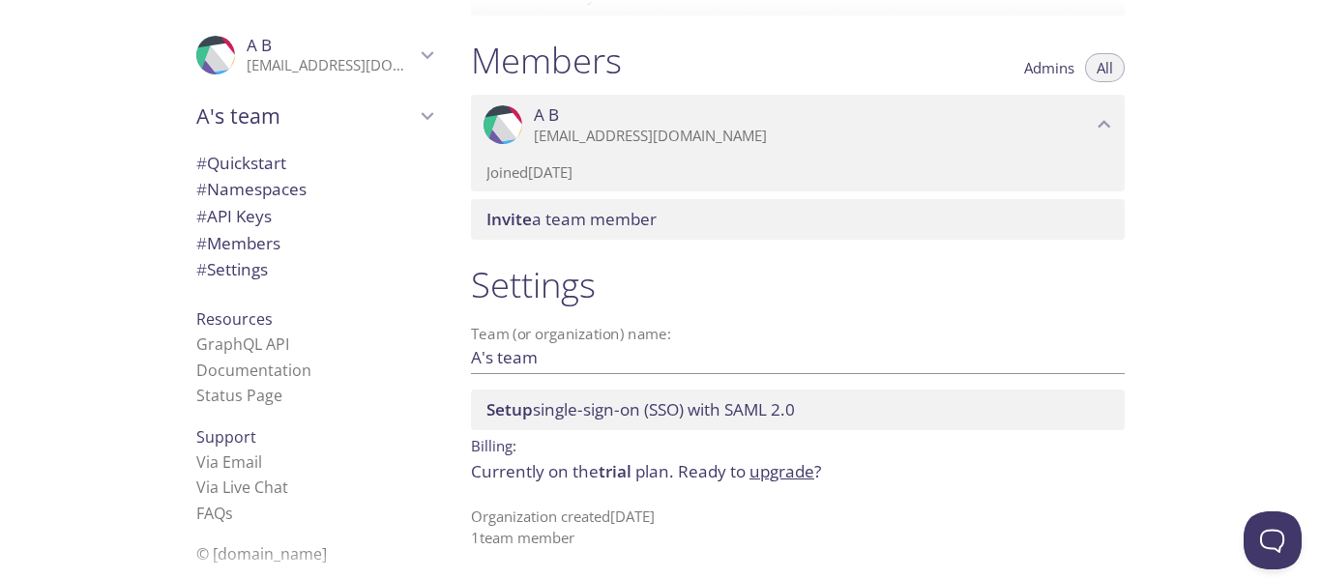
click at [267, 219] on span "# API Keys" at bounding box center [314, 216] width 236 height 25
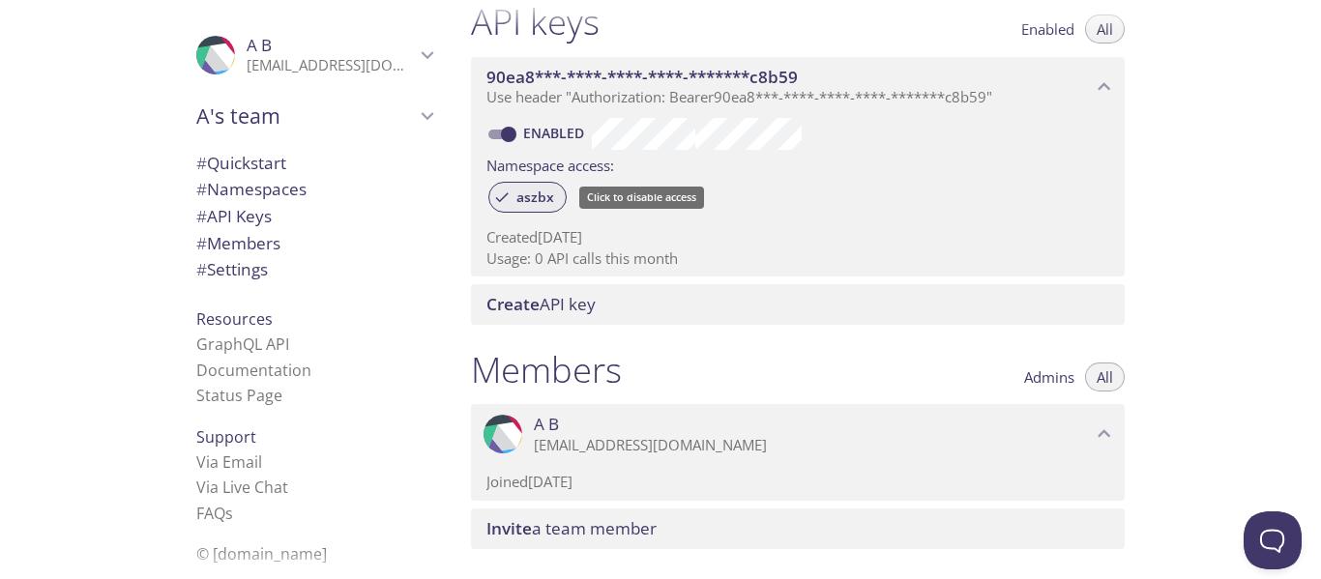
click at [546, 197] on span "aszbx" at bounding box center [535, 197] width 61 height 17
click at [521, 198] on span "aszbx" at bounding box center [535, 197] width 61 height 17
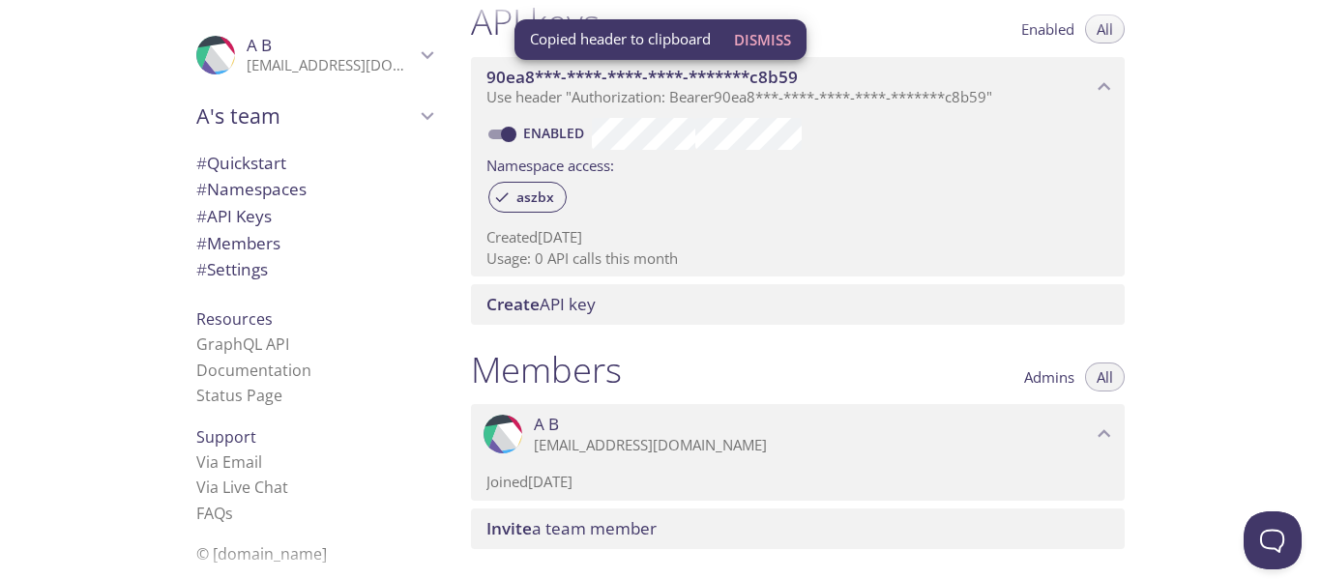
click at [819, 171] on div "Namespace access:" at bounding box center [798, 164] width 623 height 28
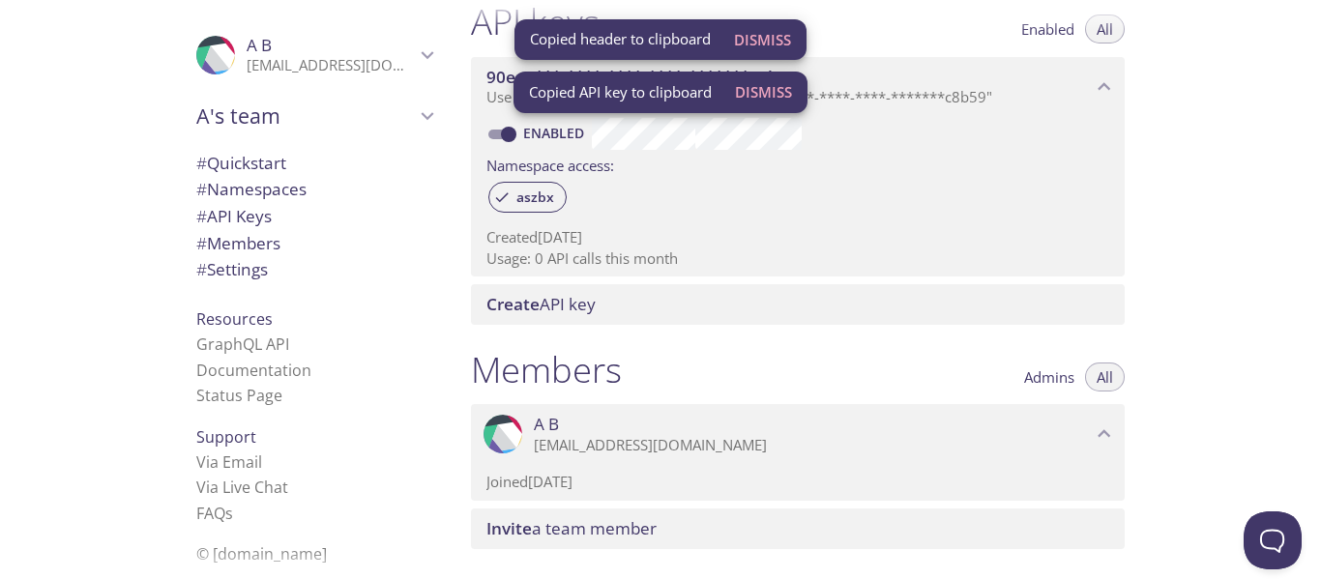
click at [654, 262] on p "Usage: 0 API calls this month" at bounding box center [798, 259] width 623 height 20
click at [844, 297] on div "API keys Enabled All 90ea8***-****-****-****-*******c8b59 Use header "Authoriza…" at bounding box center [798, 162] width 685 height 348
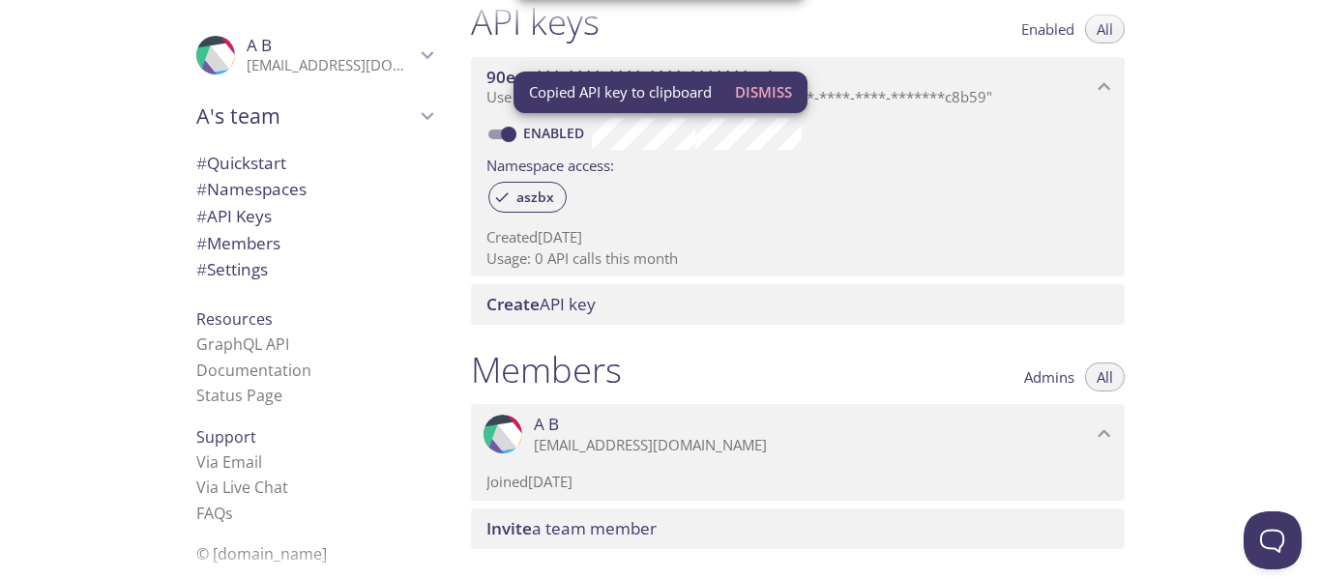
click at [623, 484] on p "Joined [DATE]" at bounding box center [798, 482] width 623 height 20
drag, startPoint x: 675, startPoint y: 470, endPoint x: 630, endPoint y: 460, distance: 46.7
click at [663, 465] on div "Joined [DATE]" at bounding box center [798, 478] width 623 height 28
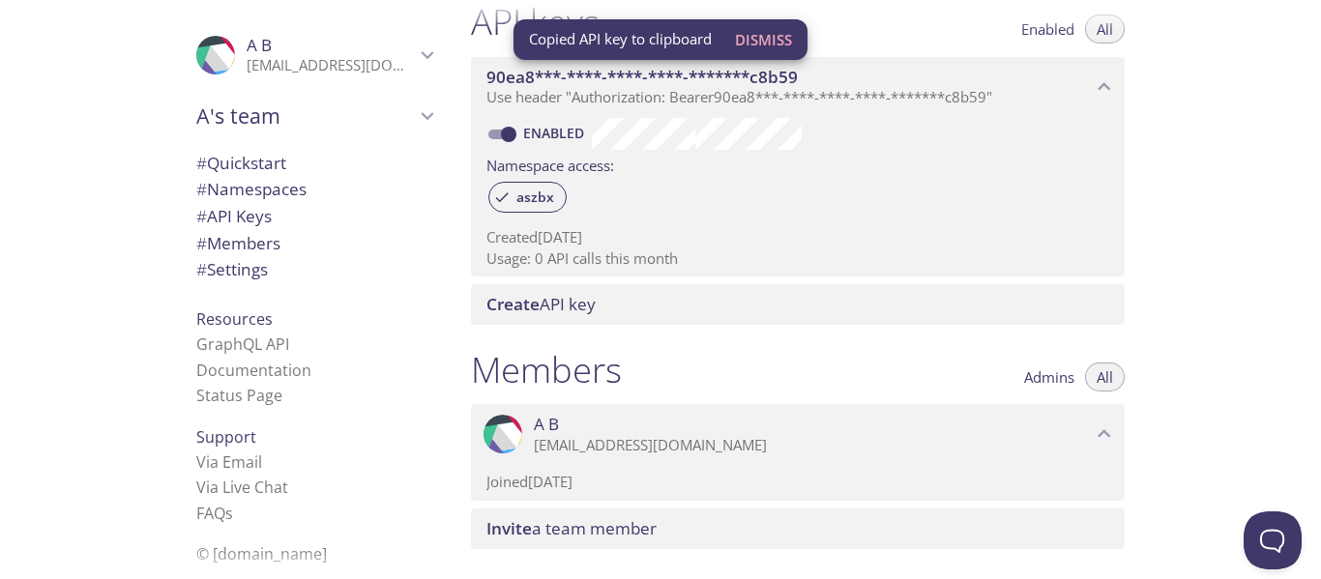
drag, startPoint x: 621, startPoint y: 458, endPoint x: 610, endPoint y: 509, distance: 52.4
click at [633, 458] on div ".cls-1 { fill: #6d5ca8; } .cls-2 { fill: #3fc191; } .cls-3 { fill: #3b4752; } .…" at bounding box center [798, 434] width 654 height 60
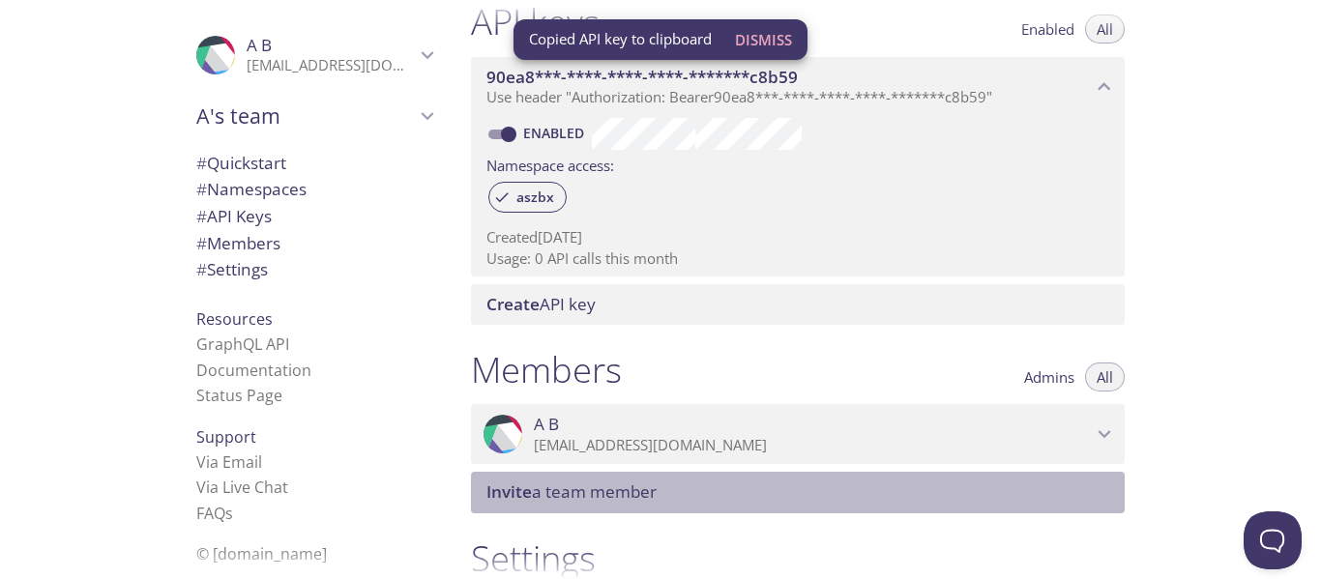
drag, startPoint x: 610, startPoint y: 509, endPoint x: 603, endPoint y: 517, distance: 10.9
click at [604, 517] on div "Members Admins All .cls-1 { fill: #6d5ca8; } .cls-2 { fill: #3fc191; } .cls-3 {…" at bounding box center [798, 431] width 685 height 188
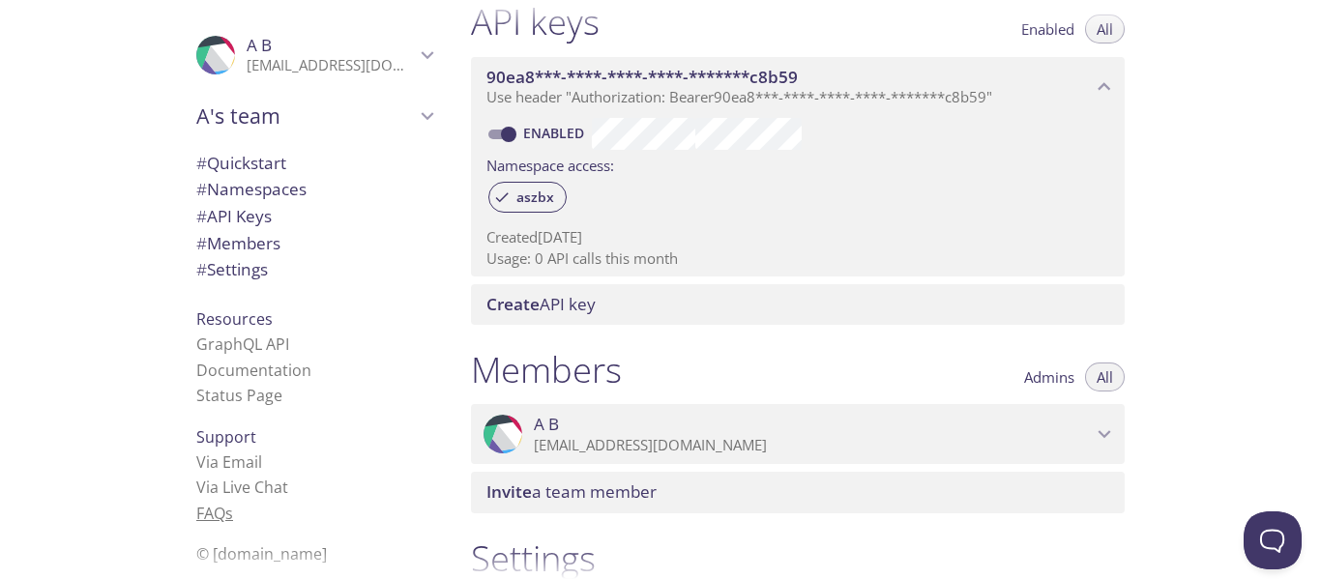
click at [225, 519] on span "s" at bounding box center [229, 513] width 8 height 21
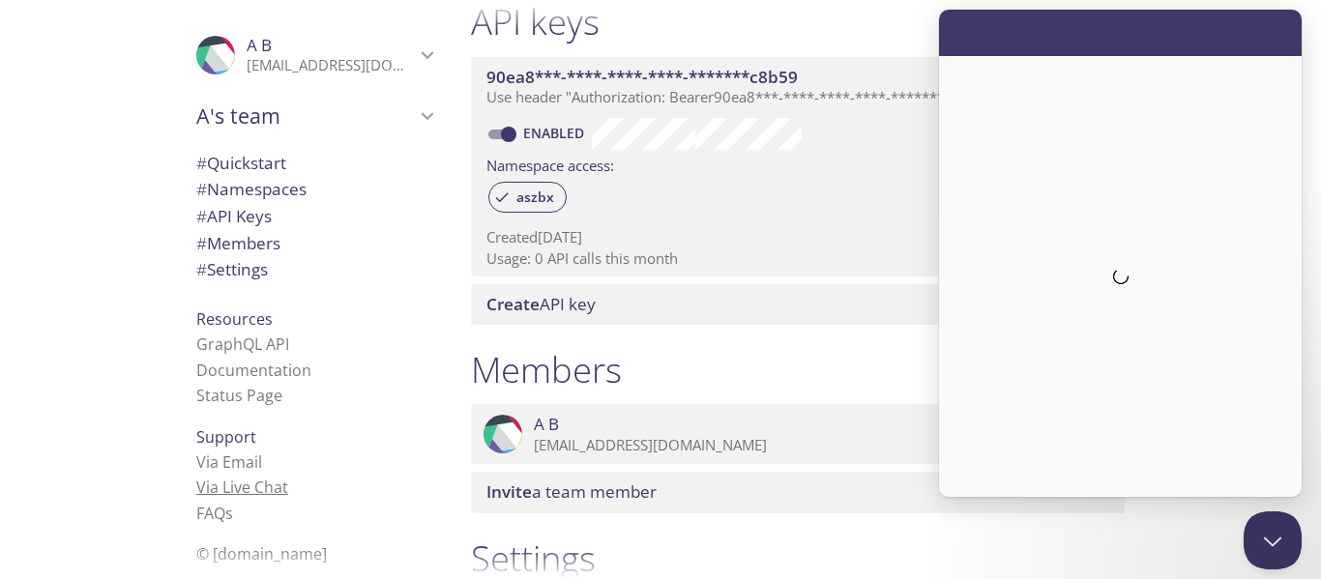
scroll to position [0, 0]
click at [226, 492] on link "Via Live Chat" at bounding box center [242, 487] width 92 height 21
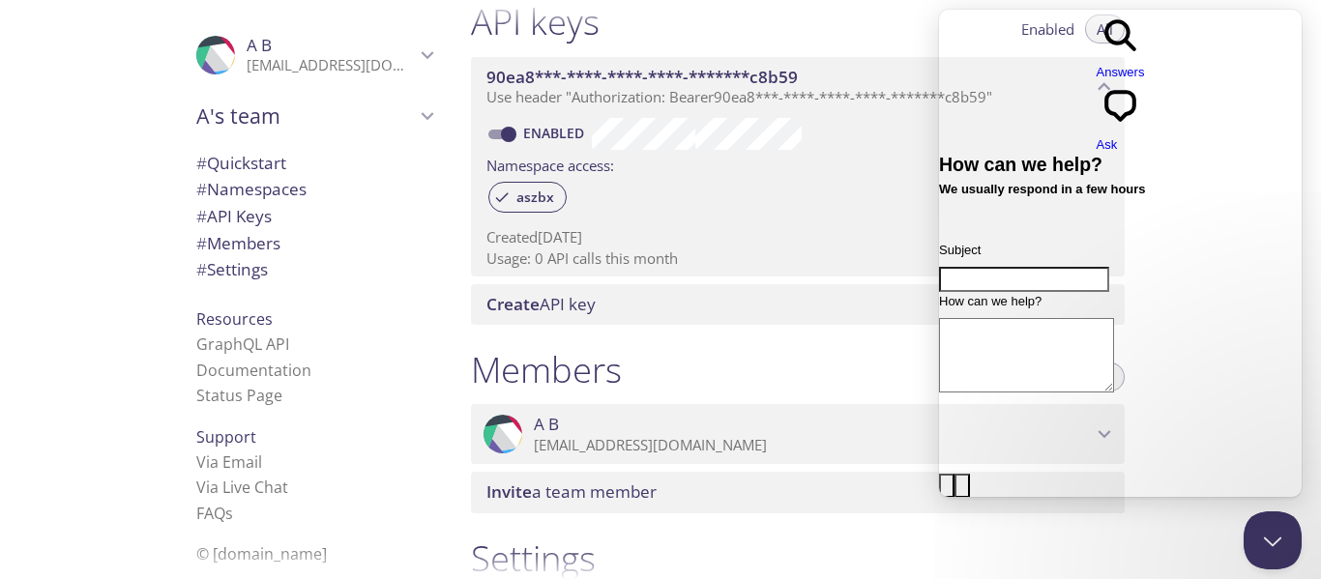
click at [1095, 318] on textarea "How can we help?" at bounding box center [1026, 355] width 175 height 74
type textarea "gdfsgdfs"
click at [1032, 241] on div "Subject" at bounding box center [1120, 266] width 363 height 51
drag, startPoint x: 1042, startPoint y: 181, endPoint x: 1038, endPoint y: 194, distance: 14.1
click at [1042, 241] on div "Subject" at bounding box center [1120, 266] width 363 height 51
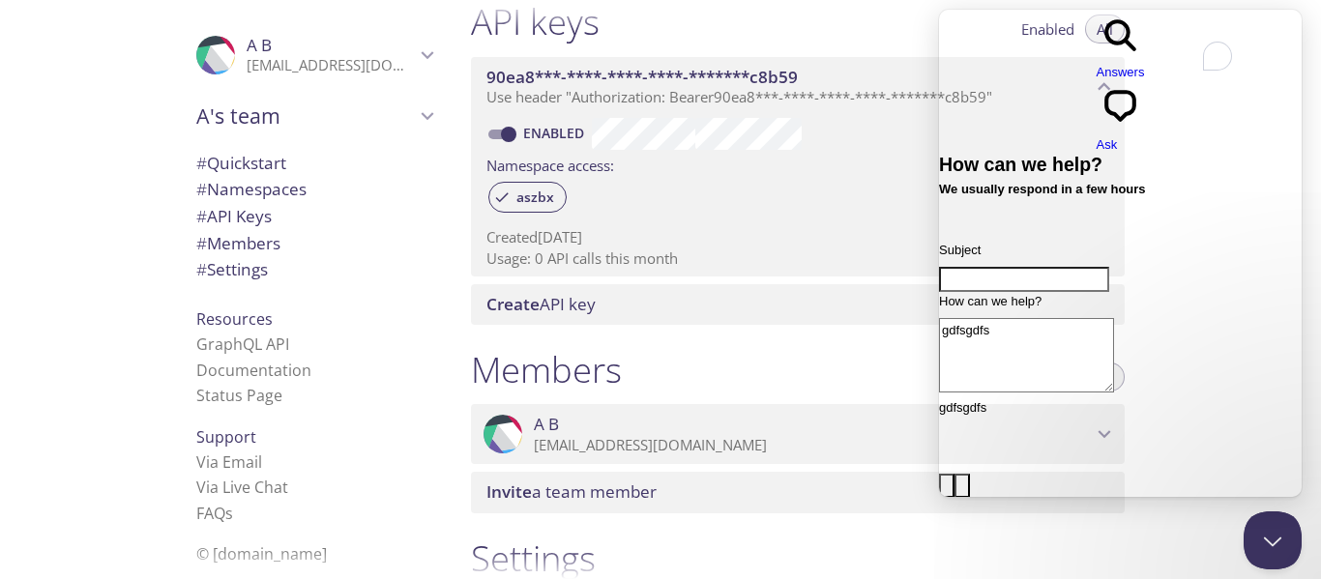
drag, startPoint x: 1036, startPoint y: 196, endPoint x: 1049, endPoint y: 457, distance: 260.5
click at [1035, 267] on input "Subject" at bounding box center [1024, 279] width 170 height 25
type input "gdsf"
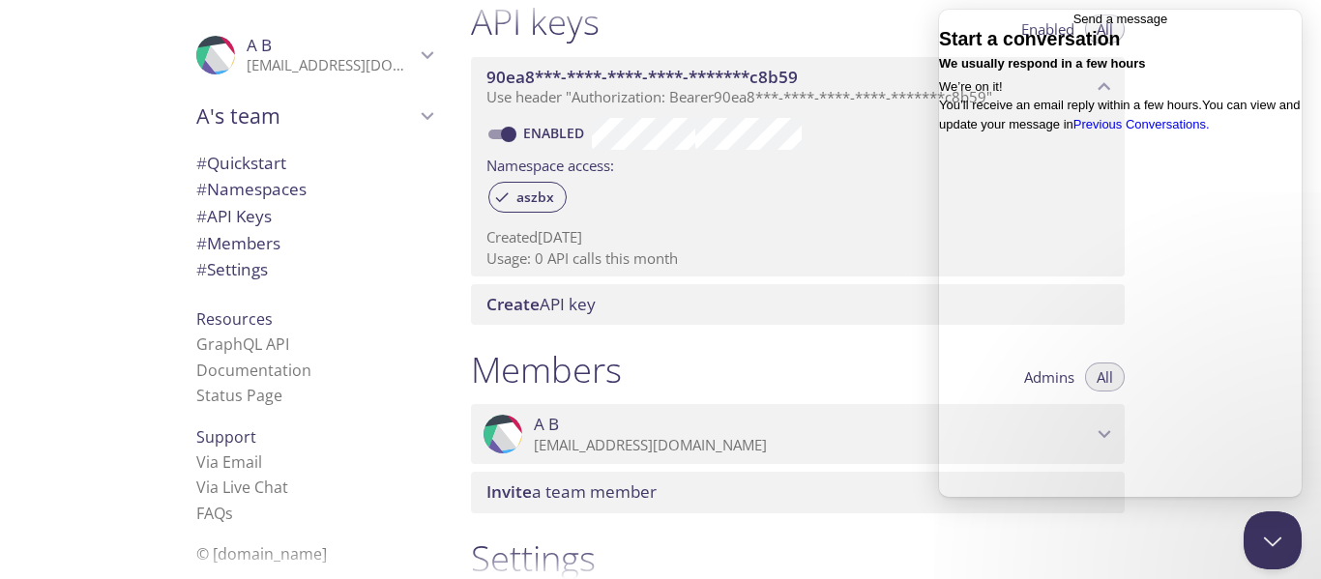
click at [1183, 132] on link "Previous Conversations ." at bounding box center [1142, 124] width 136 height 15
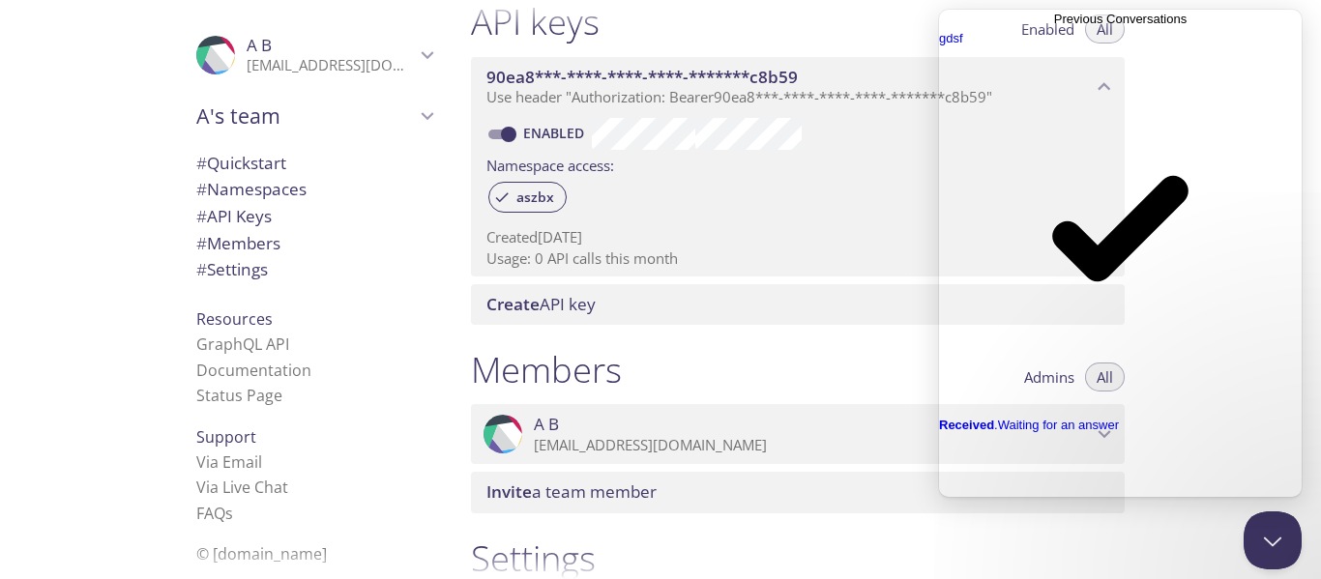
click at [1054, 29] on link "Go back" at bounding box center [1054, 29] width 0 height 0
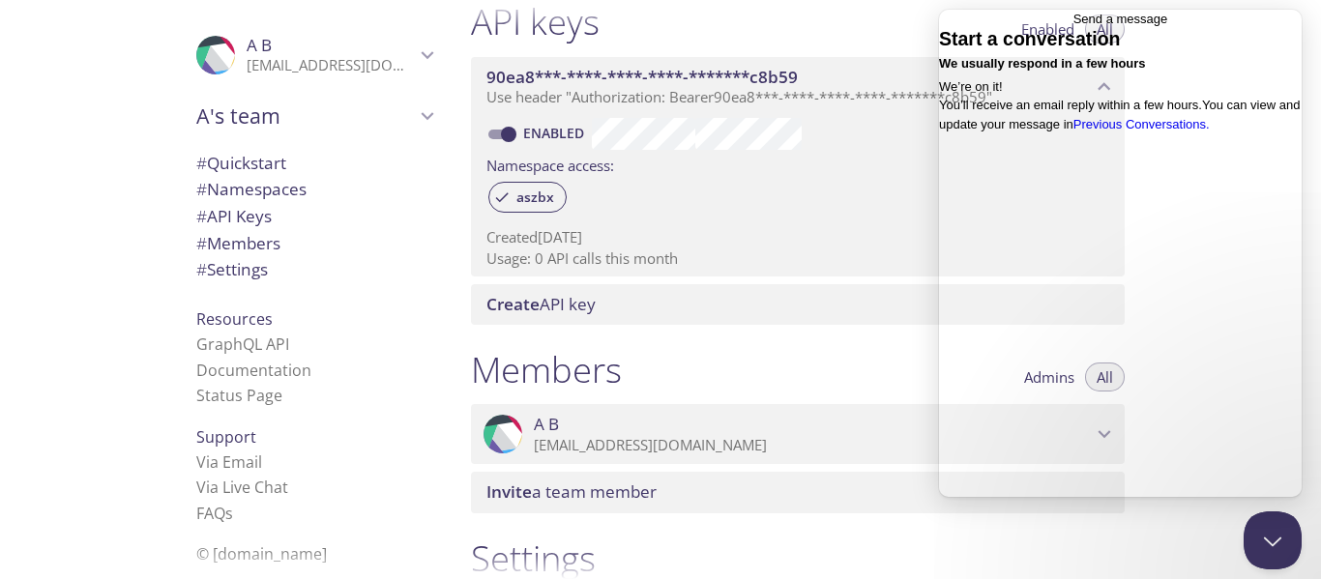
click at [1074, 26] on span "Go back" at bounding box center [1074, 19] width 0 height 15
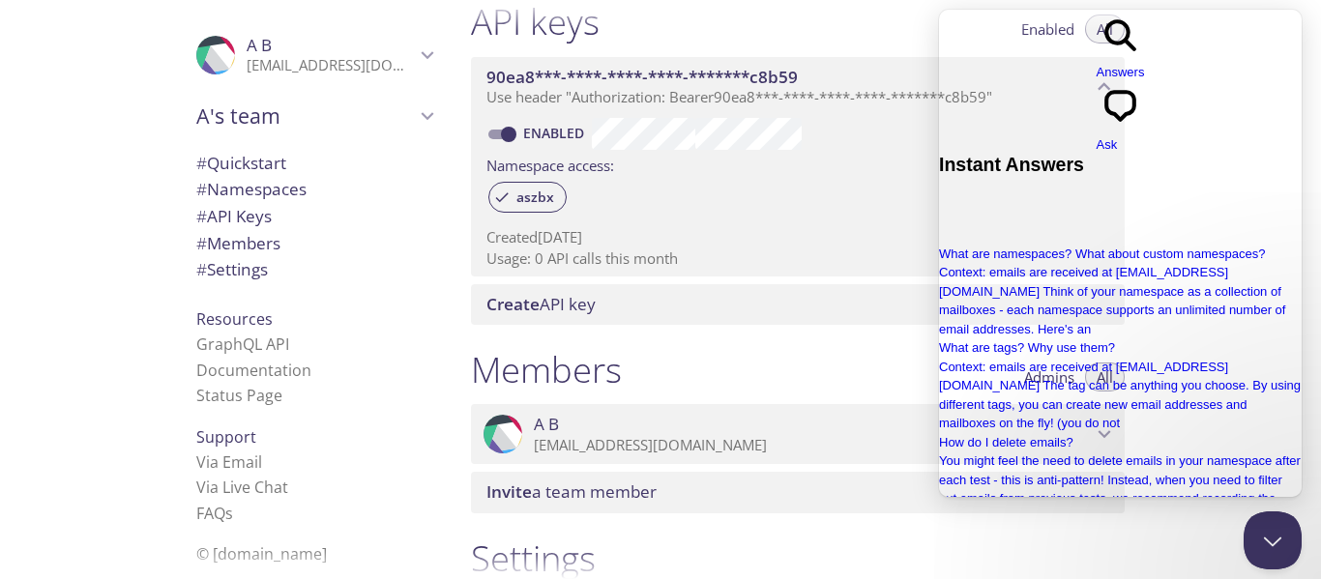
click at [1145, 82] on div "chat-square Ask" at bounding box center [1121, 118] width 48 height 73
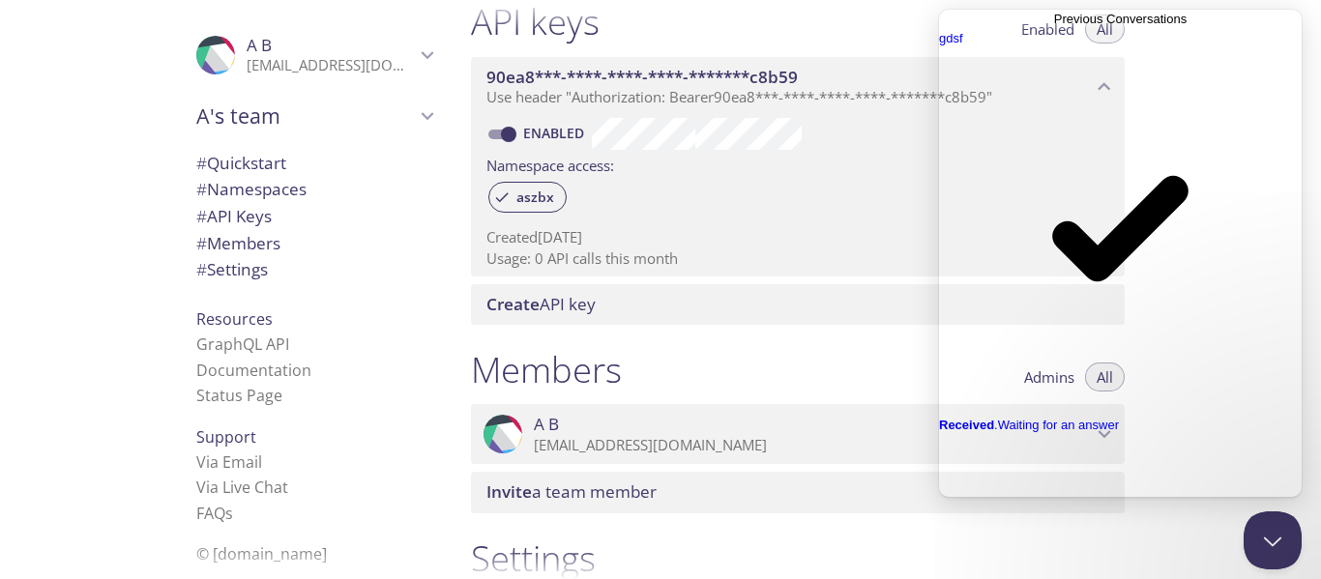
click at [1054, 26] on span "Go back" at bounding box center [1054, 19] width 0 height 15
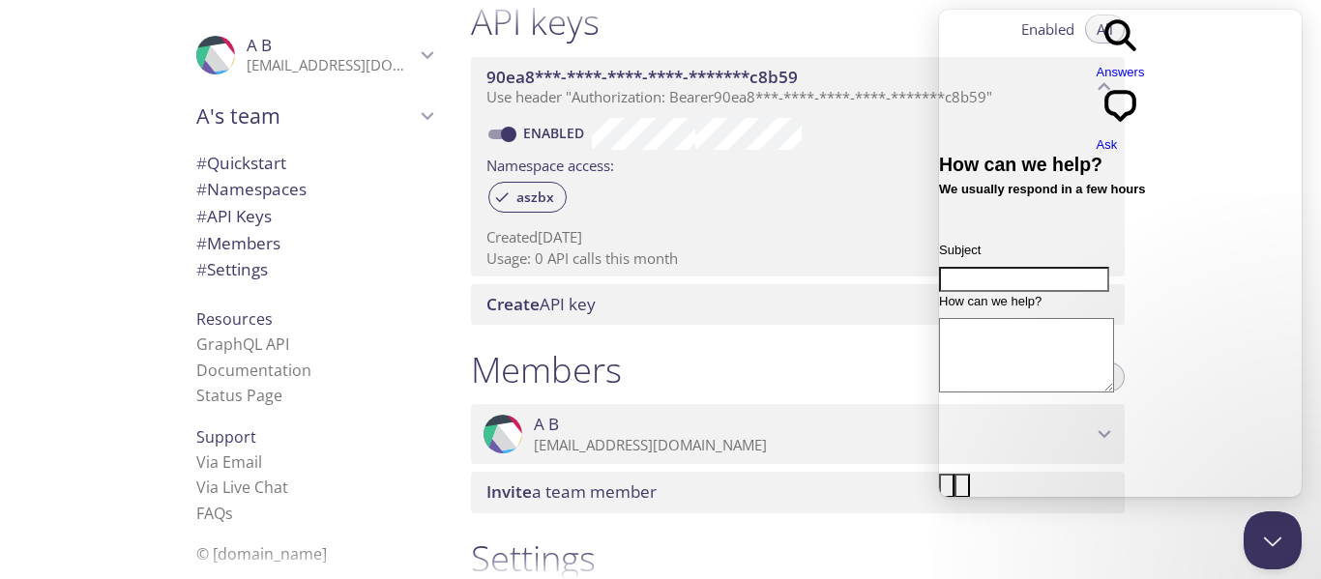
click at [1084, 318] on textarea "How can we help?" at bounding box center [1026, 355] width 175 height 74
click at [1110, 267] on input "Subject" at bounding box center [1024, 279] width 170 height 25
type input "I'm so sorry"
click at [1131, 399] on div "Contact form" at bounding box center [1120, 399] width 363 height 0
click at [1140, 399] on div "Contact form" at bounding box center [1120, 399] width 363 height 0
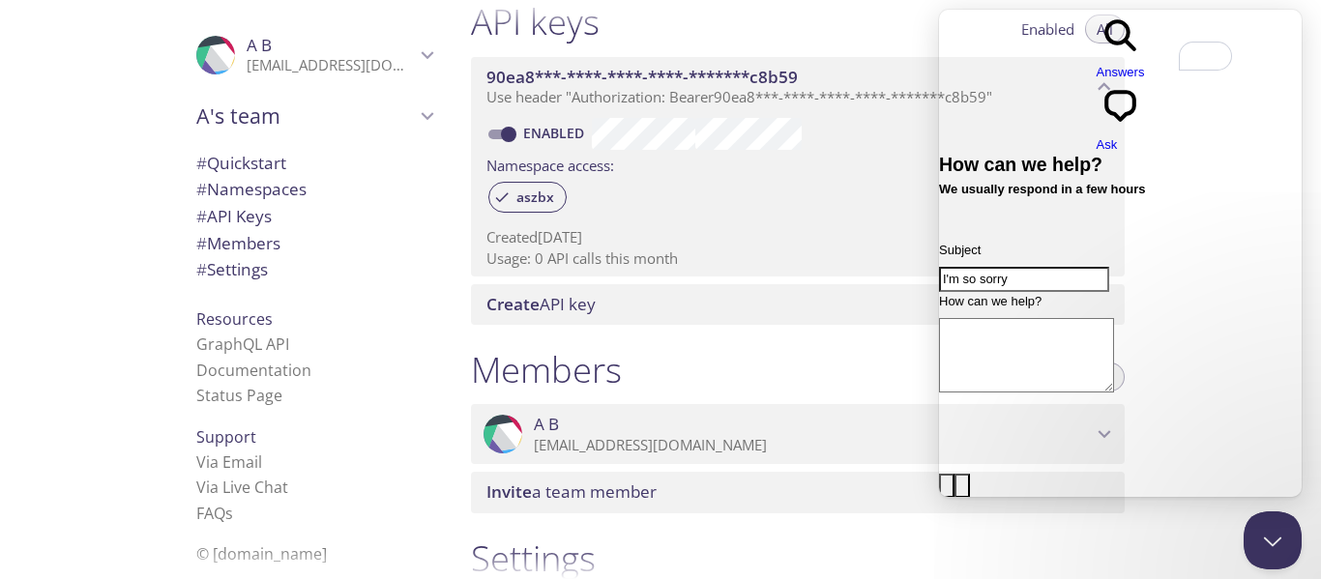
click at [1114, 318] on textarea "How can we help?" at bounding box center [1026, 355] width 175 height 74
type textarea "I"
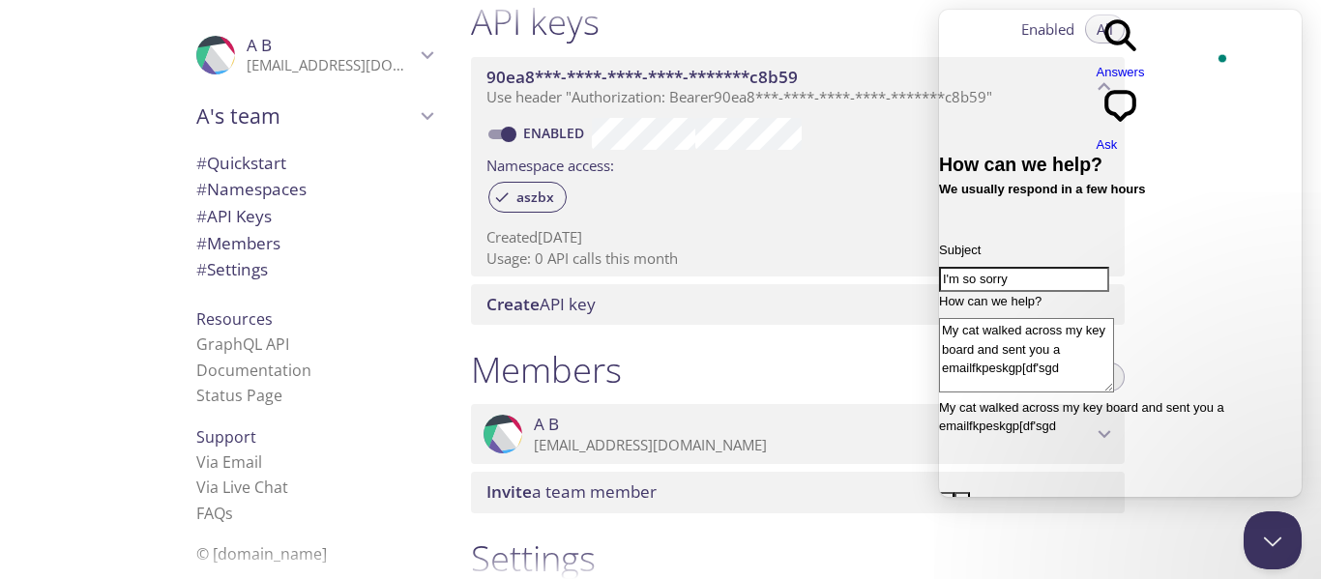
type textarea "My cat walked across my key board and sent you a emailfkpeskgp[df'sgd"
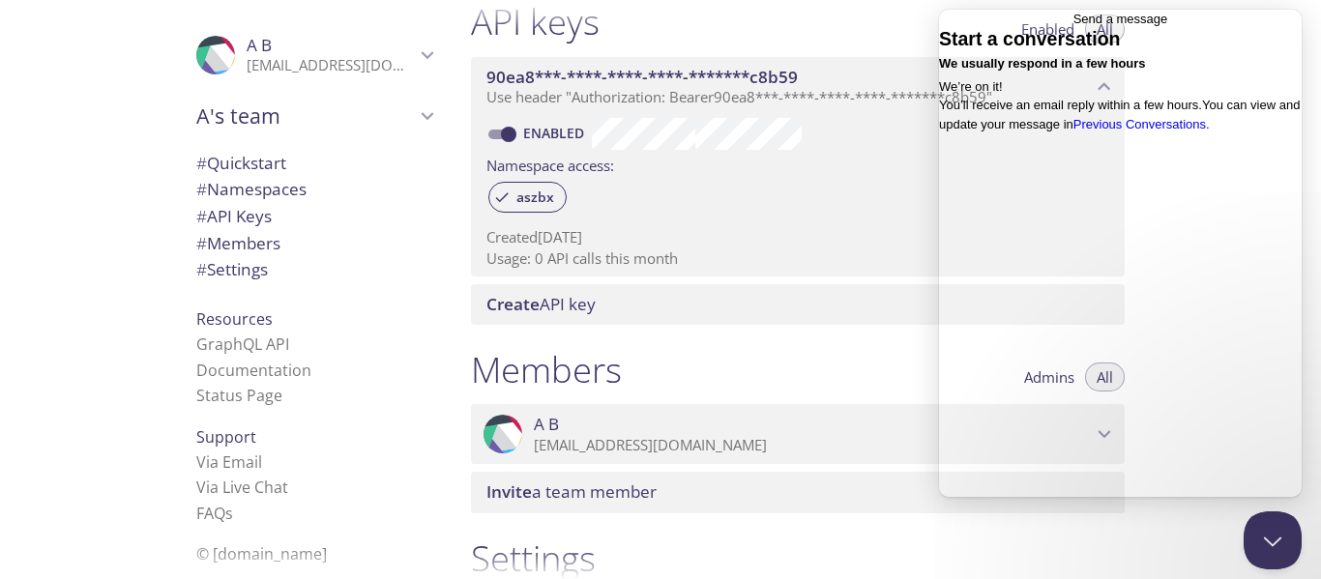
click at [1112, 134] on div "We’re on it! You’ll receive an email reply within a few hours. You can view and…" at bounding box center [1120, 105] width 363 height 57
click at [1082, 132] on link "Previous Conversations ." at bounding box center [1142, 124] width 136 height 15
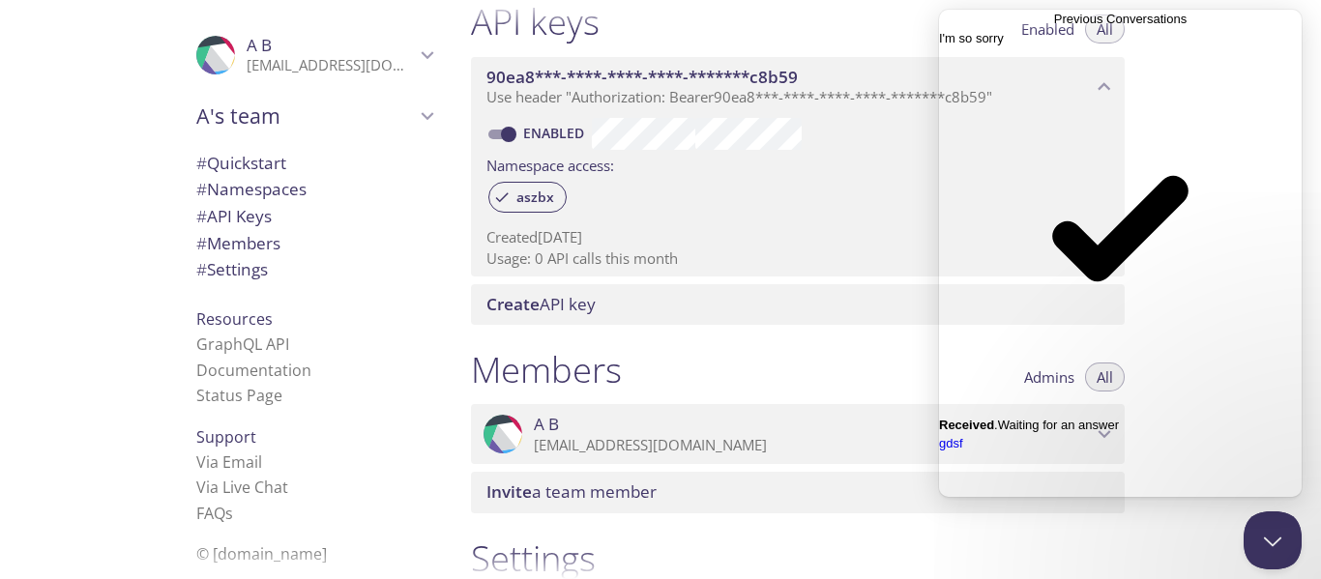
click at [1060, 48] on div "I'm so sorry" at bounding box center [1120, 38] width 363 height 19
type textarea "A"
drag, startPoint x: 998, startPoint y: 299, endPoint x: 1025, endPoint y: 389, distance: 94.0
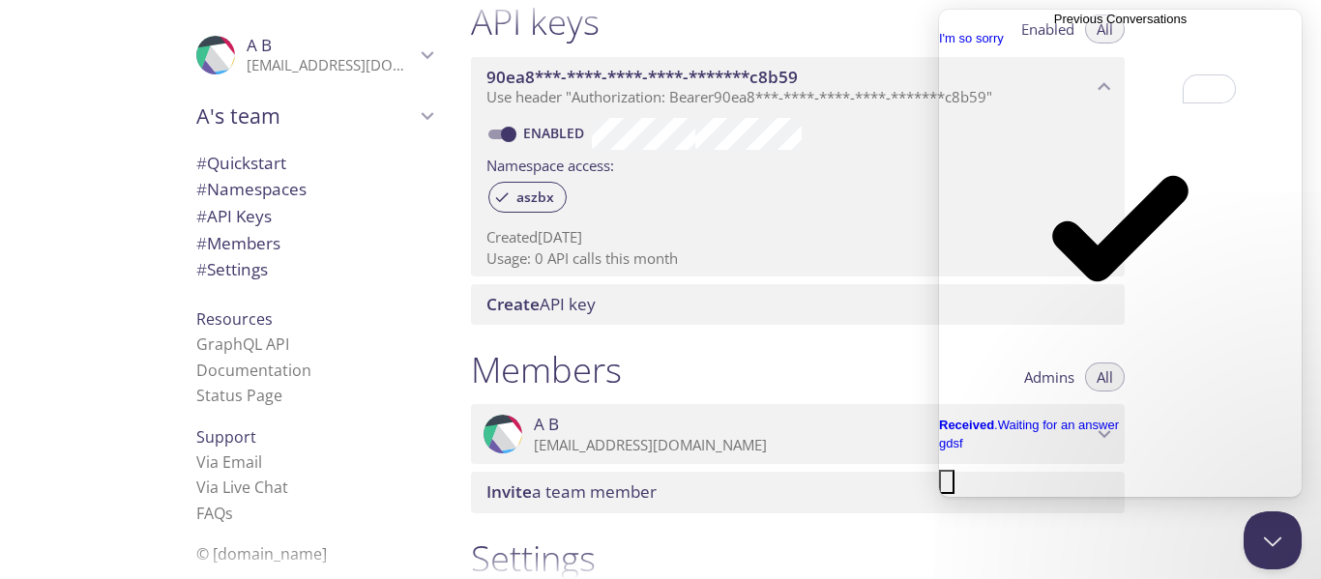
drag, startPoint x: 1059, startPoint y: 359, endPoint x: 974, endPoint y: 358, distance: 85.1
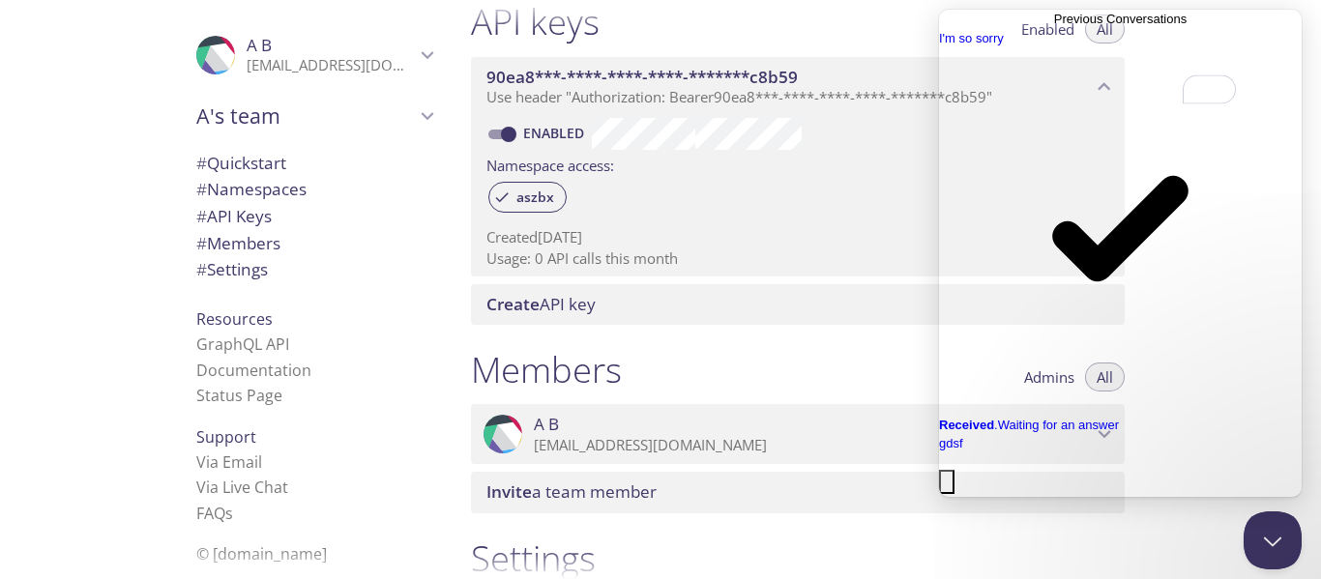
type textarea "A"
type textarea "Again"
click at [955, 470] on button "Close" at bounding box center [946, 482] width 15 height 25
